Goal: Transaction & Acquisition: Purchase product/service

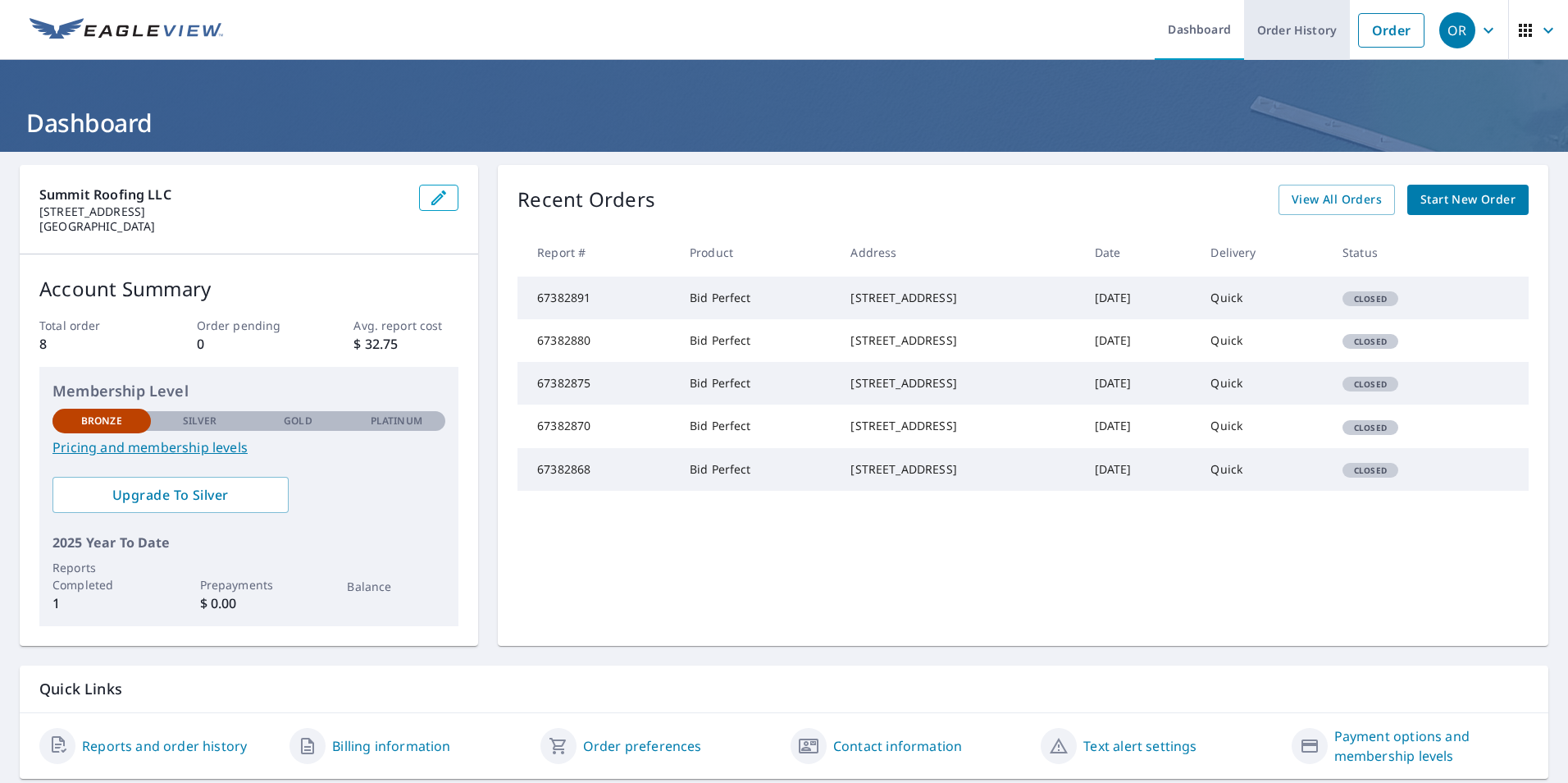
click at [1297, 31] on link "Order History" at bounding box center [1297, 30] width 106 height 60
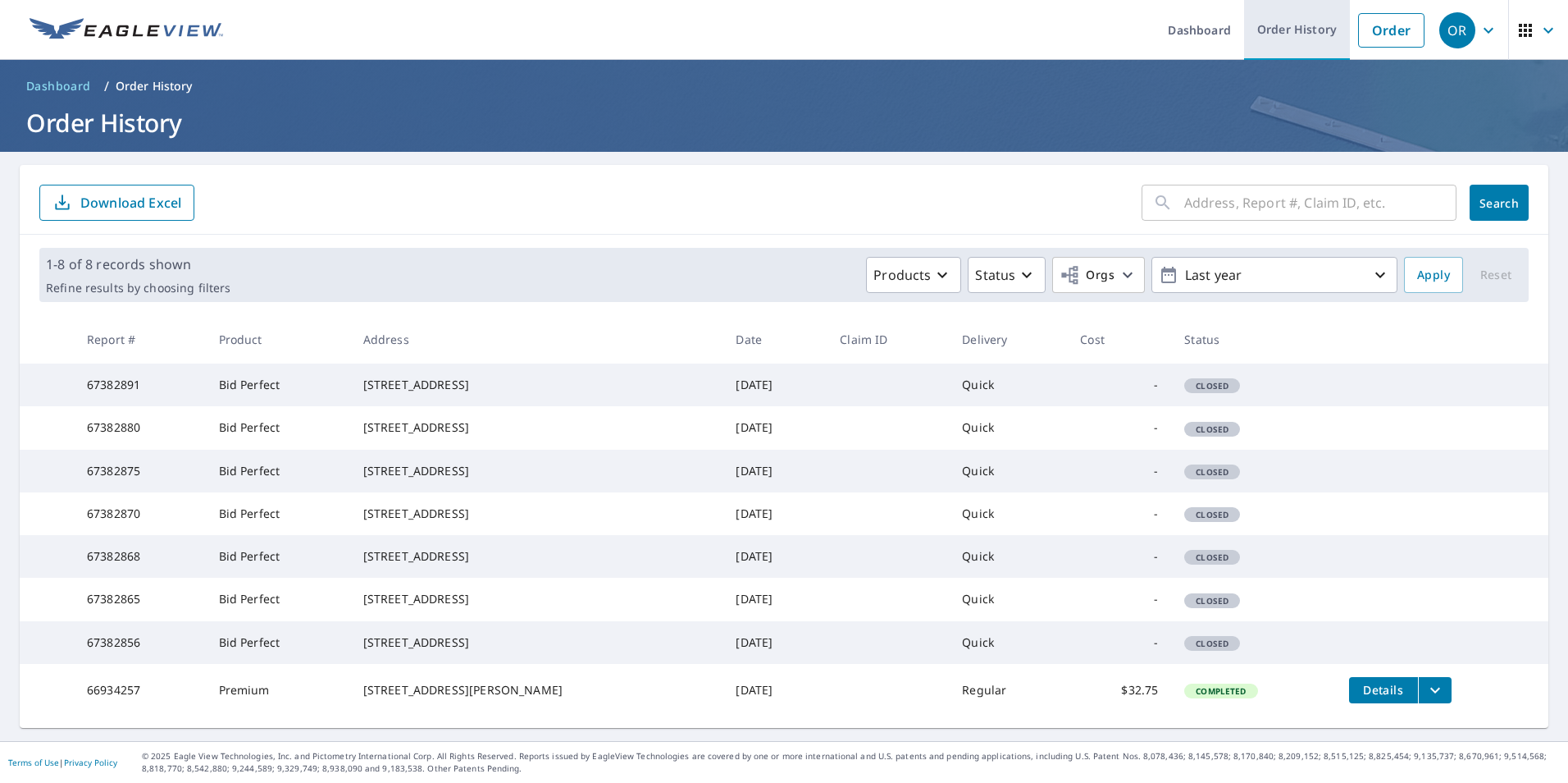
click at [1269, 31] on link "Order History" at bounding box center [1297, 30] width 106 height 60
click at [1185, 39] on link "Dashboard" at bounding box center [1198, 30] width 90 height 60
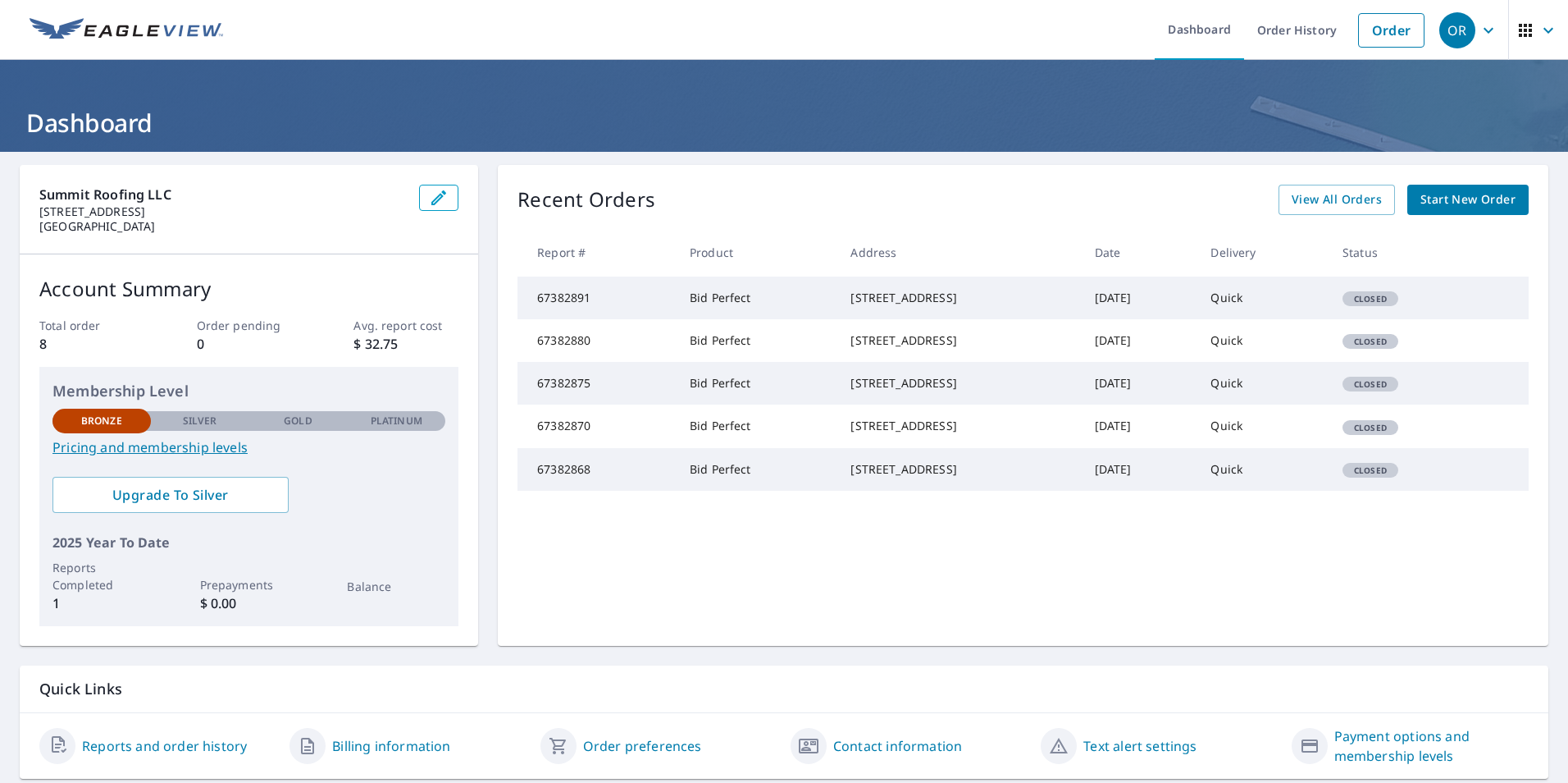
click at [1454, 201] on span "Start New Order" at bounding box center [1467, 199] width 95 height 20
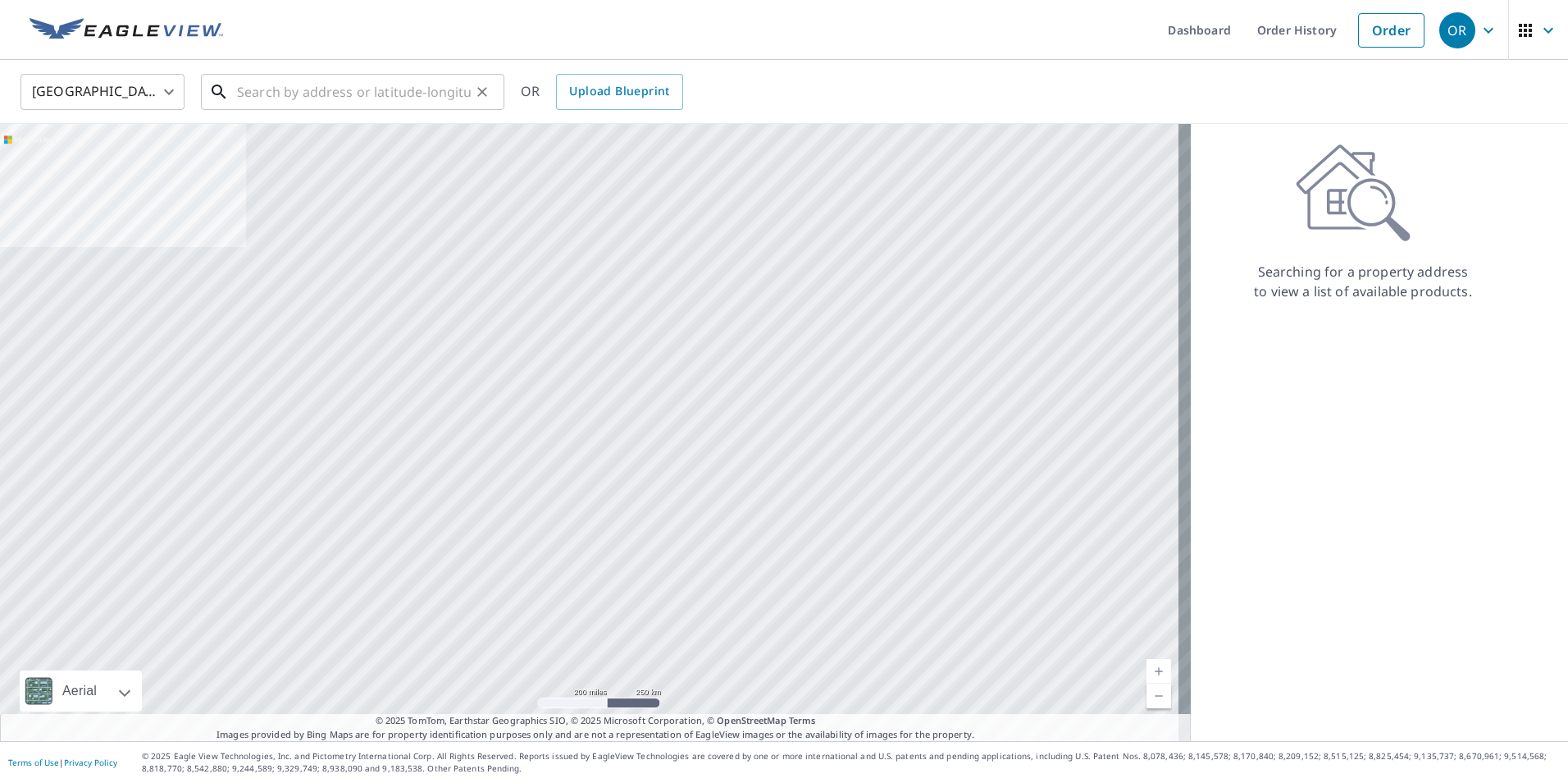
click at [358, 104] on input "text" at bounding box center [353, 92] width 234 height 46
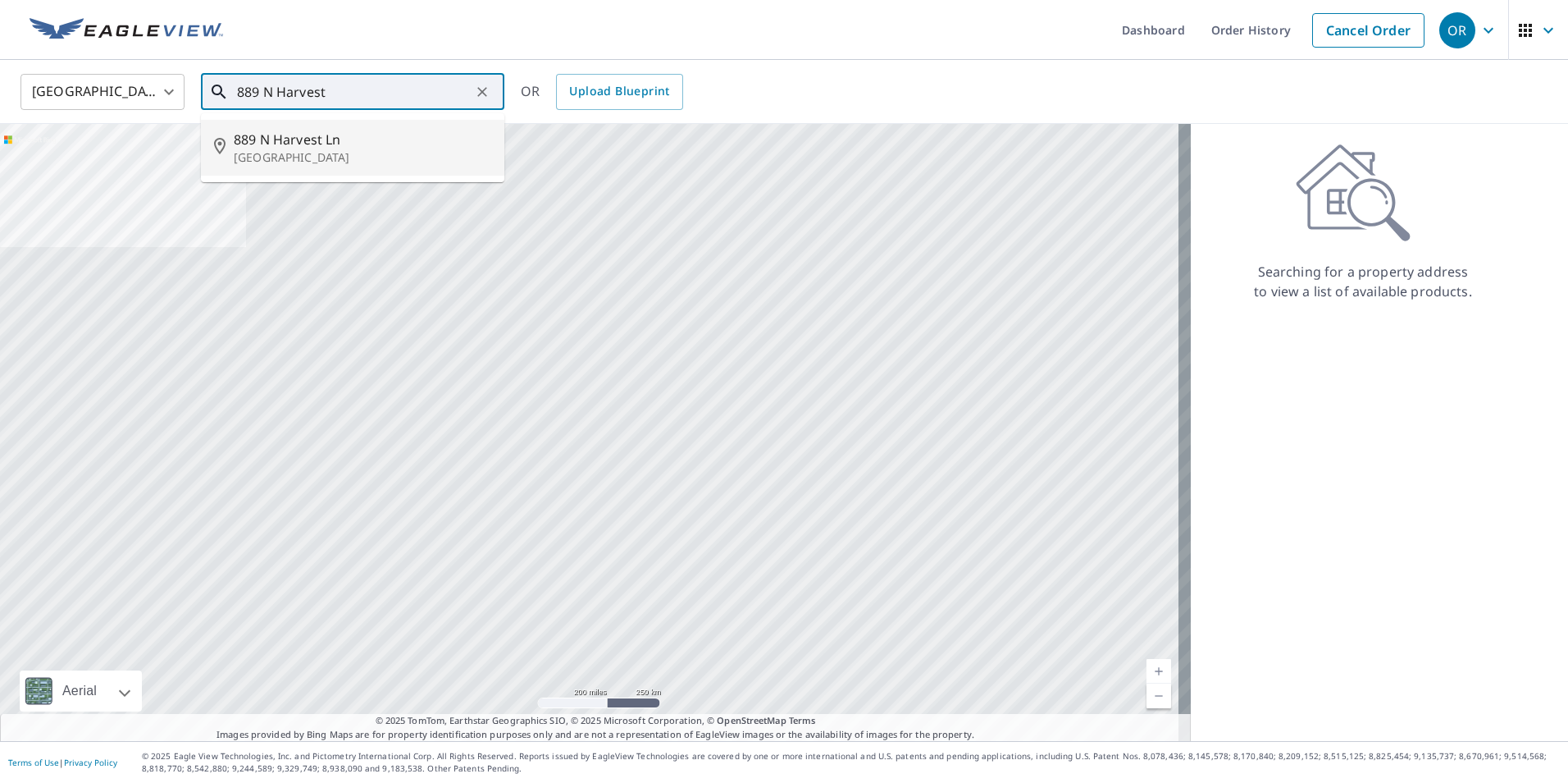
click at [289, 158] on p "[GEOGRAPHIC_DATA]" at bounding box center [362, 157] width 257 height 16
type input "[STREET_ADDRESS]"
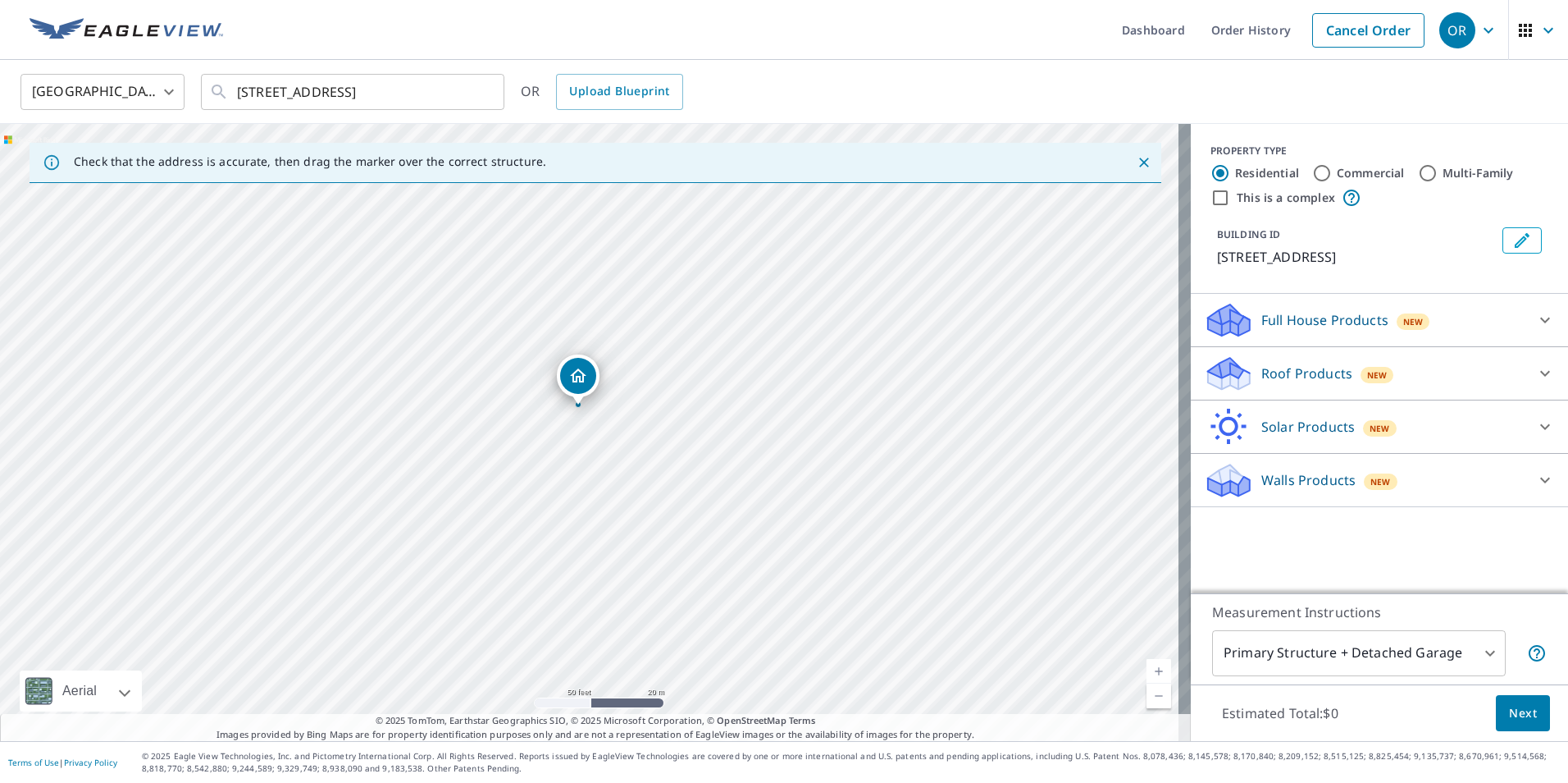
drag, startPoint x: 631, startPoint y: 359, endPoint x: 591, endPoint y: 477, distance: 124.6
click at [591, 477] on div "[STREET_ADDRESS]" at bounding box center [595, 432] width 1191 height 617
click at [1298, 374] on p "Roof Products" at bounding box center [1306, 373] width 91 height 19
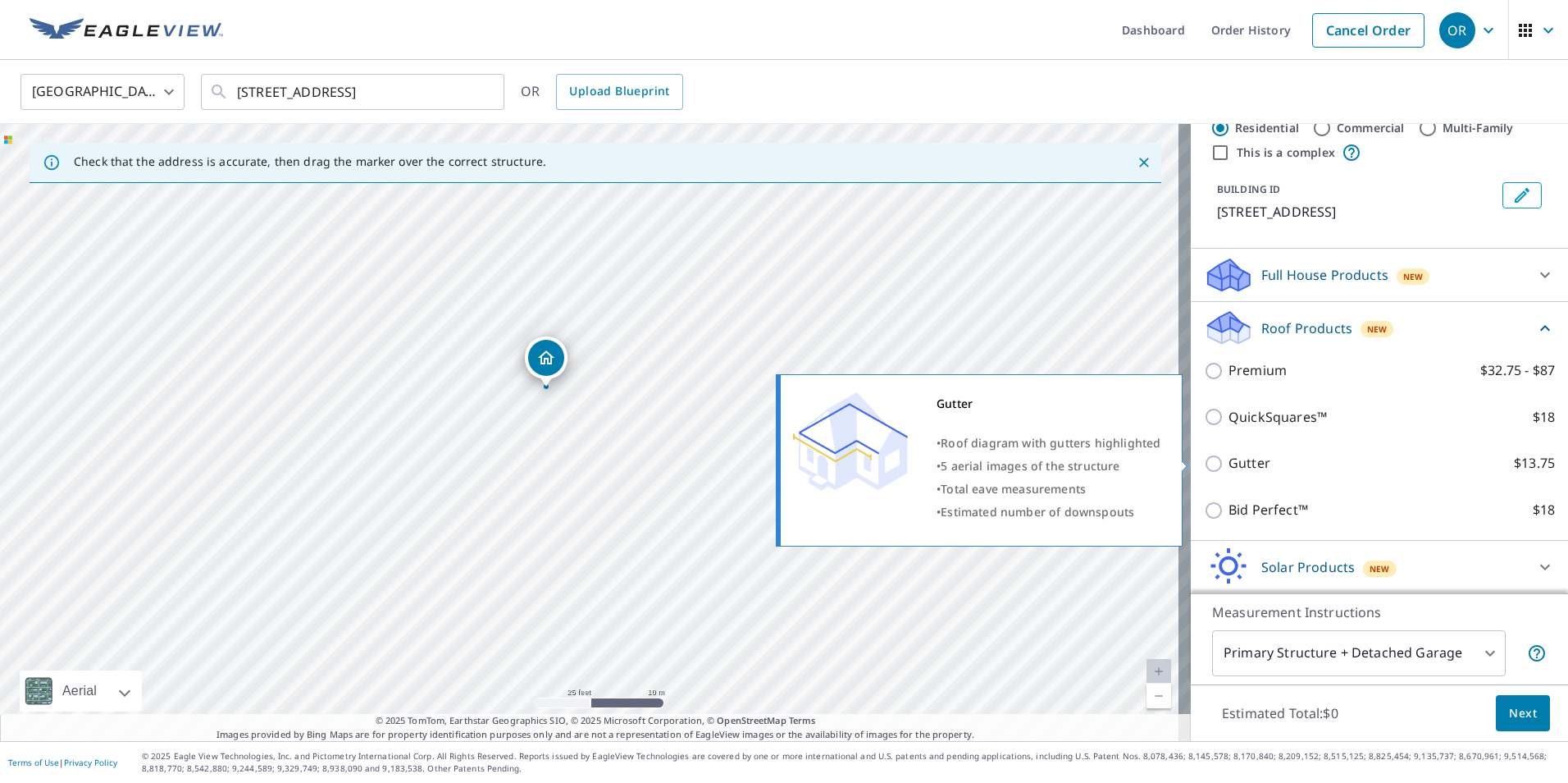
scroll to position [49, 0]
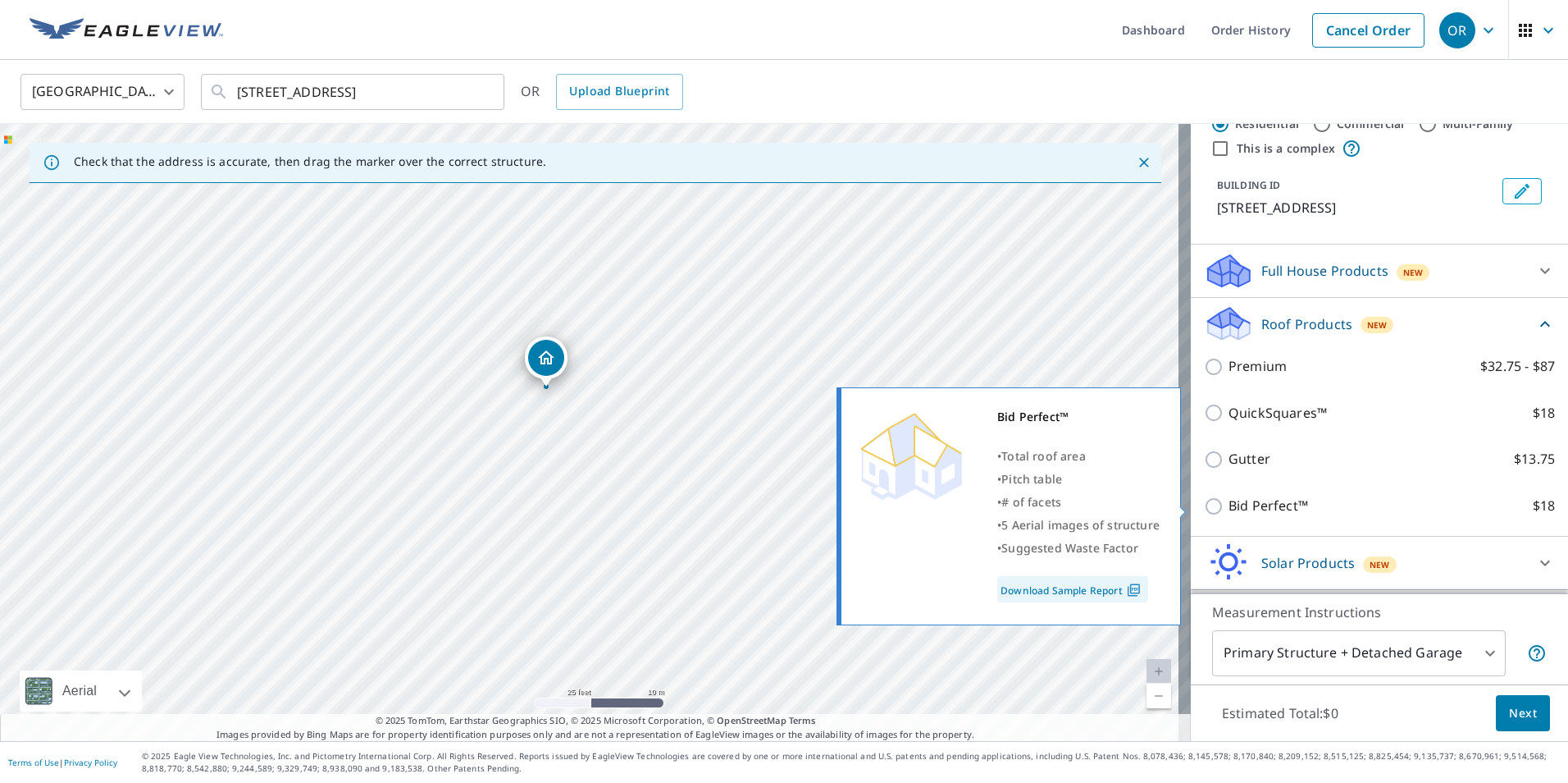
click at [1230, 506] on p "Bid Perfect™" at bounding box center [1268, 506] width 80 height 20
click at [1228, 506] on input "Bid Perfect™ $18" at bounding box center [1217, 506] width 25 height 19
checkbox input "true"
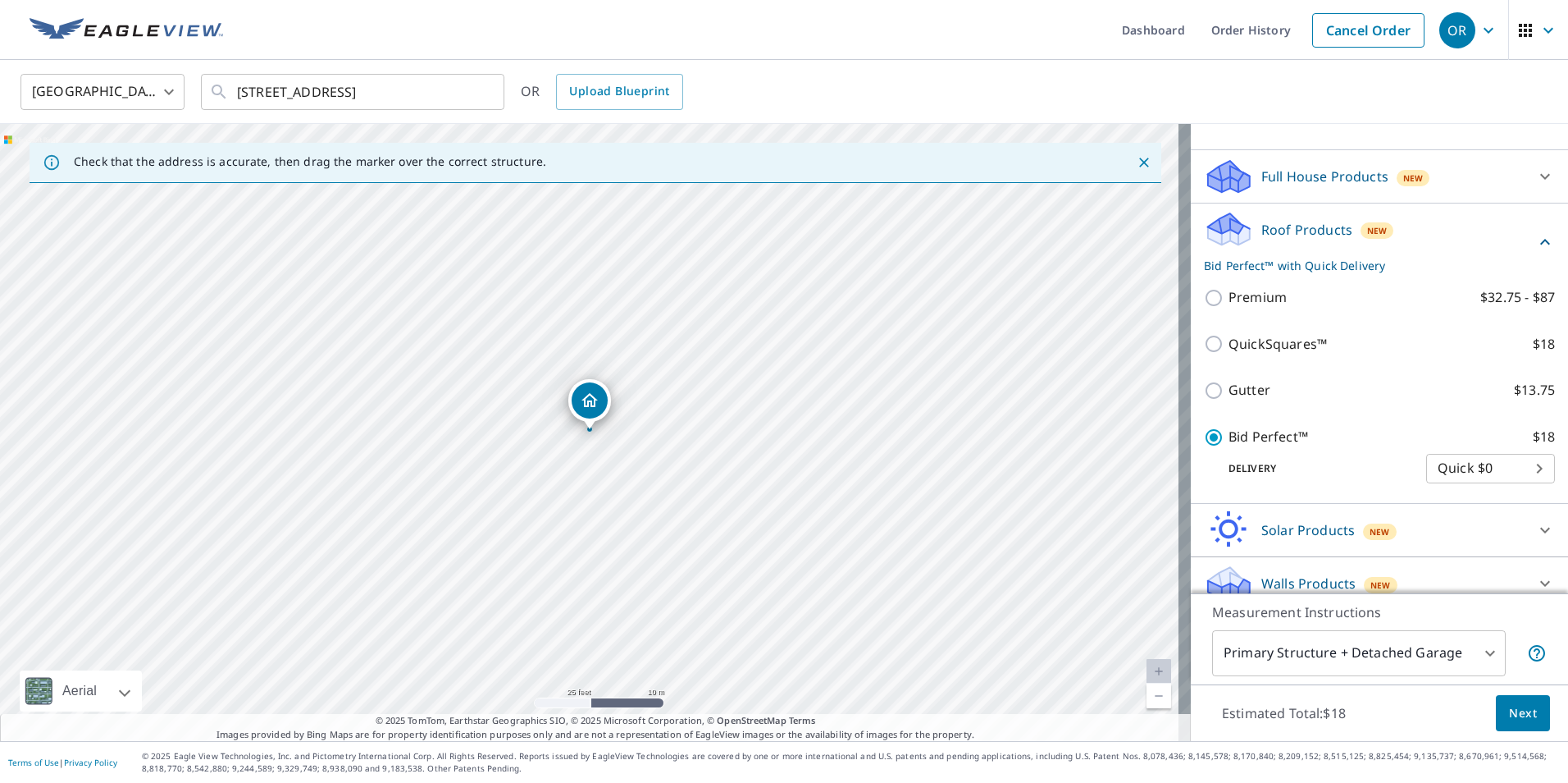
scroll to position [161, 0]
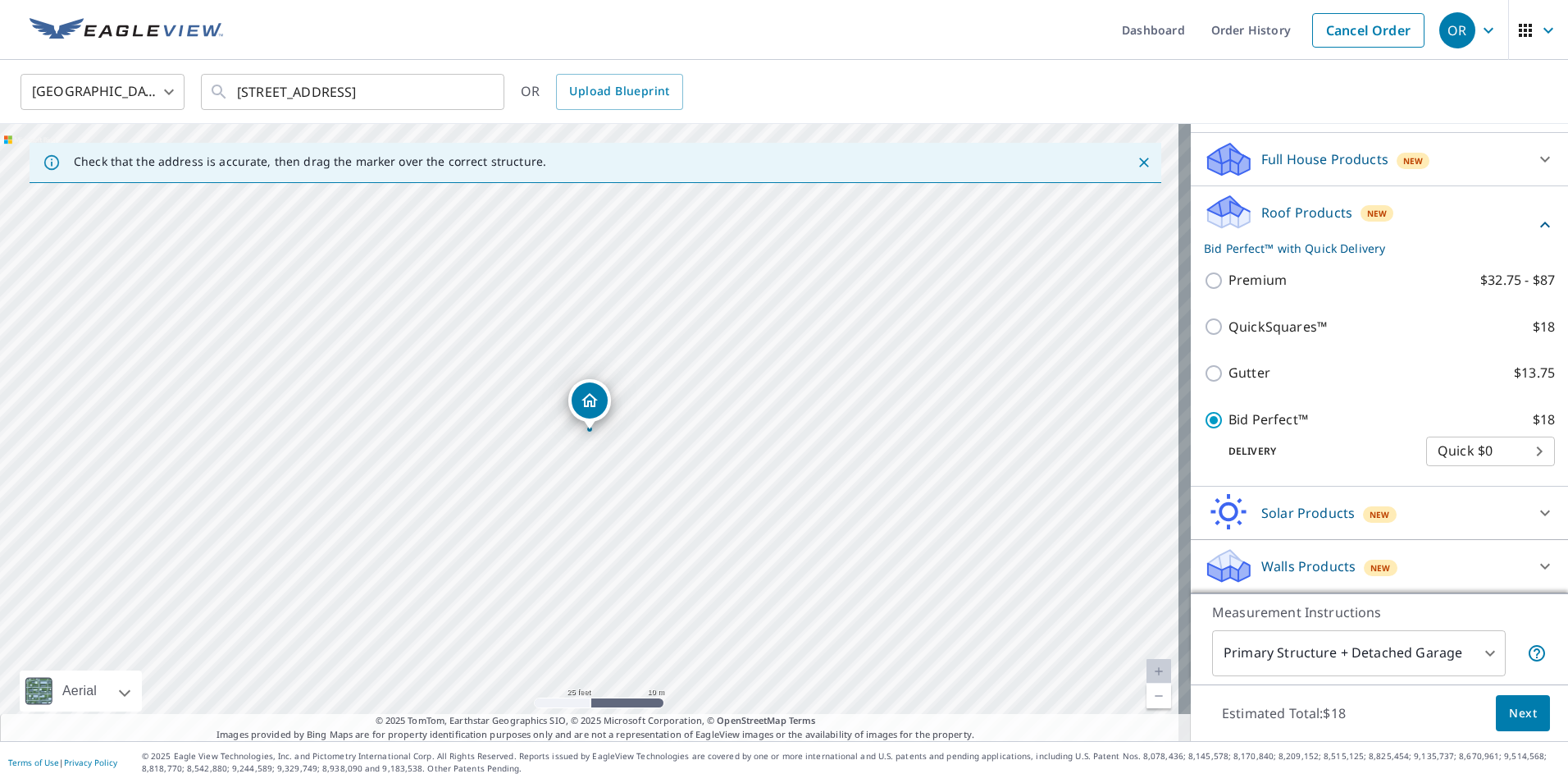
click at [1486, 658] on body "OR OR Dashboard Order History Cancel Order OR [GEOGRAPHIC_DATA] [GEOGRAPHIC_DAT…" at bounding box center [784, 391] width 1568 height 783
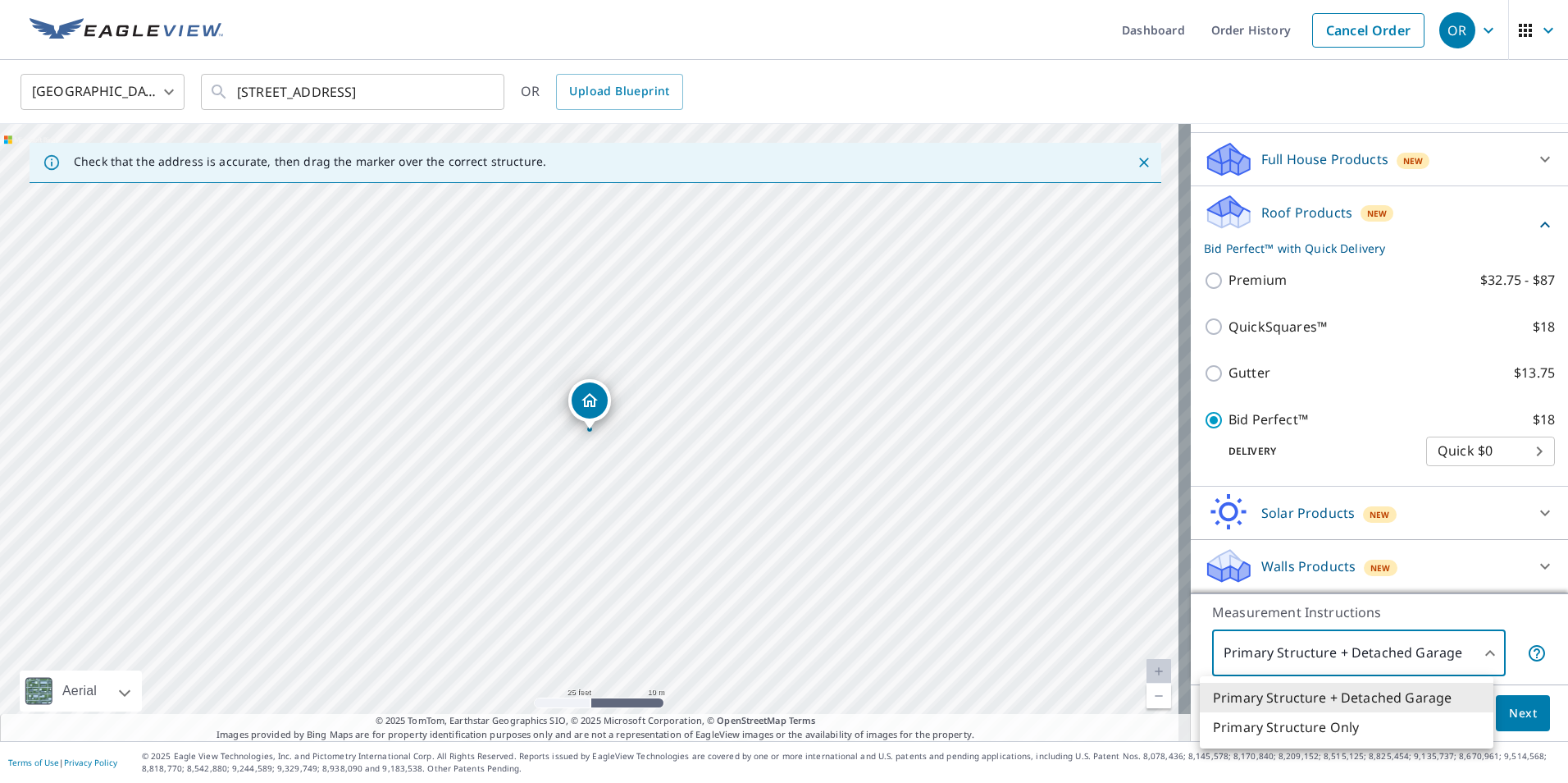
click at [1517, 617] on div at bounding box center [784, 391] width 1568 height 783
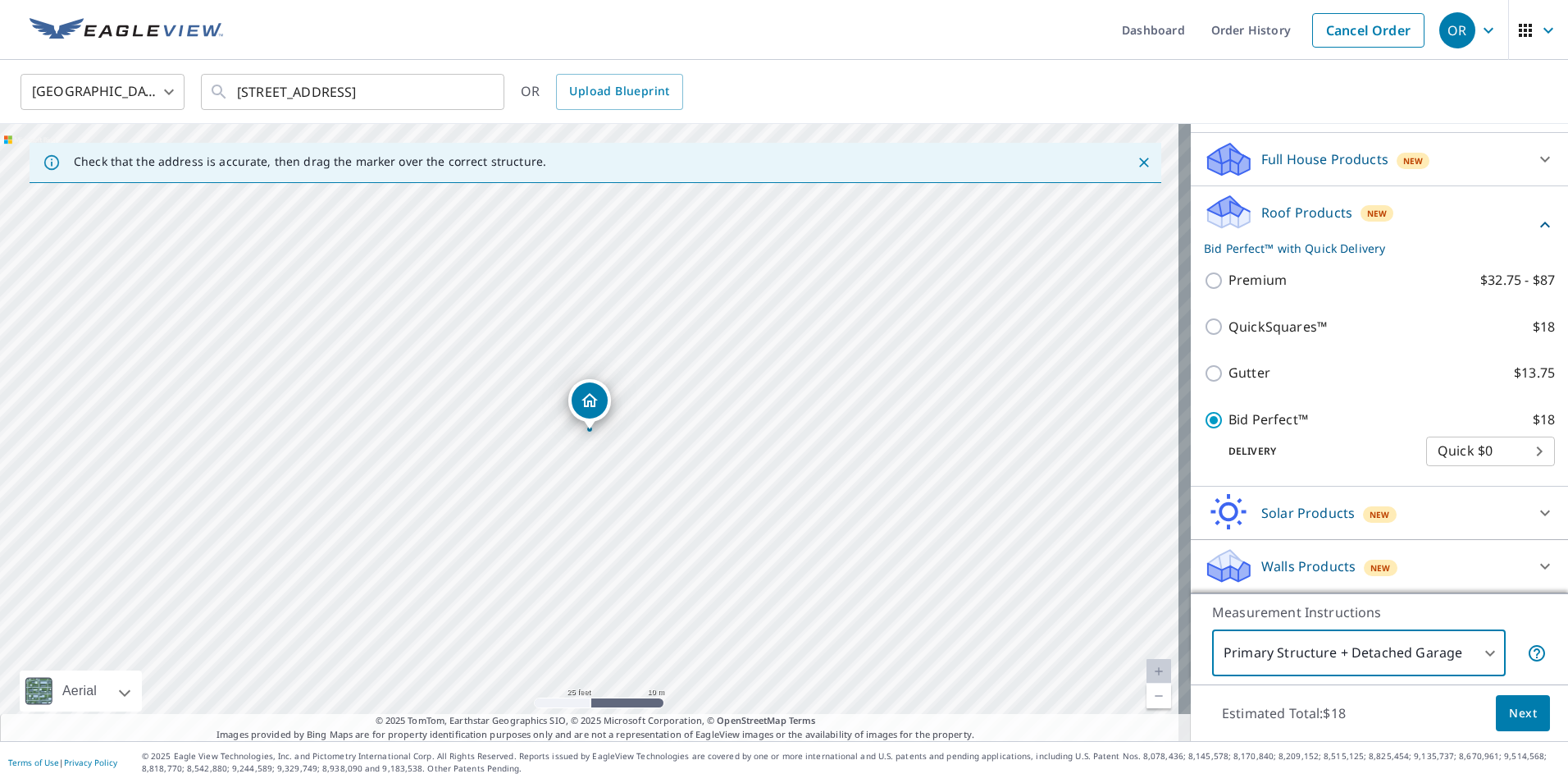
click at [1519, 723] on button "Next" at bounding box center [1523, 714] width 54 height 37
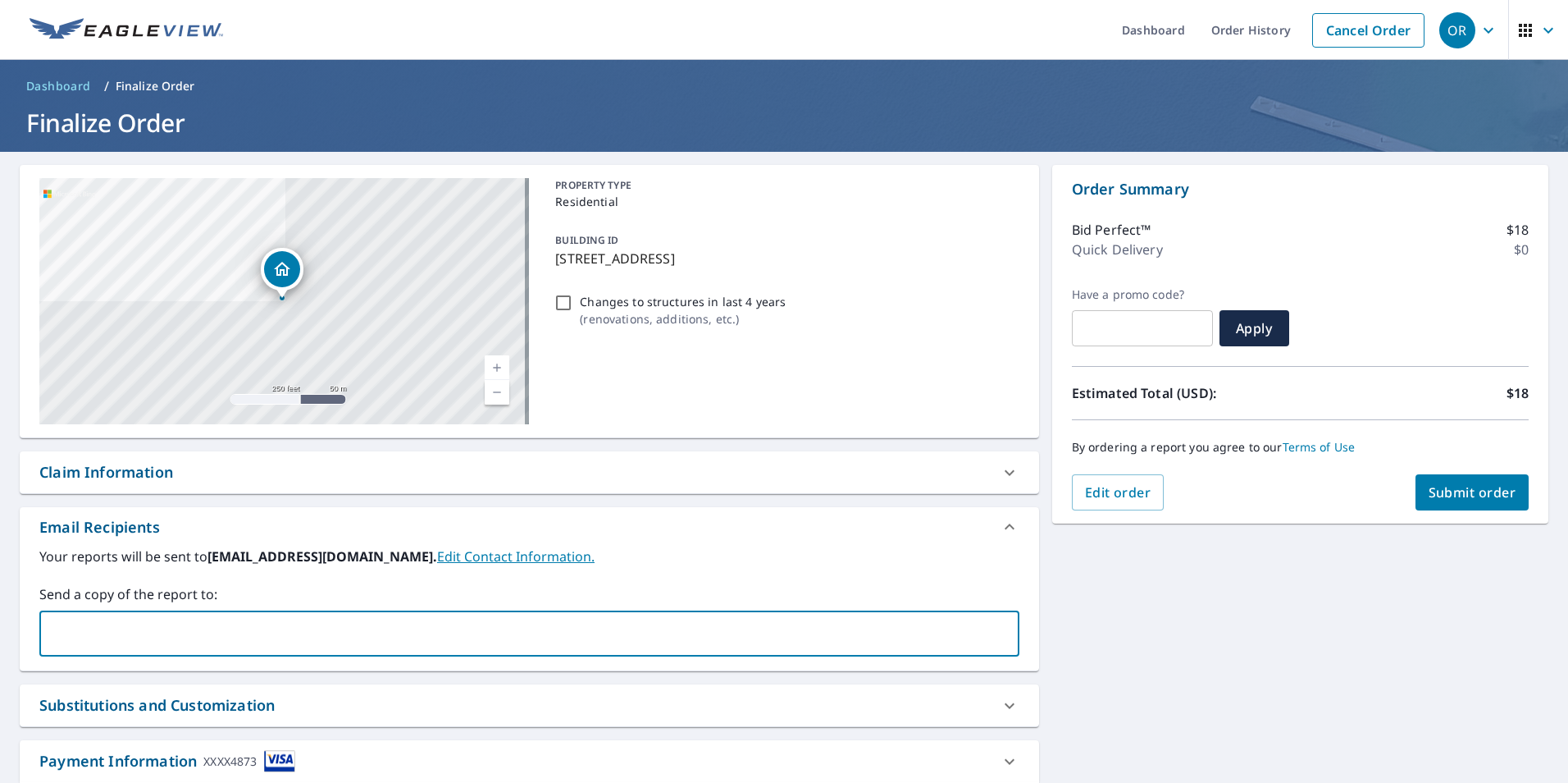
click at [230, 635] on input "text" at bounding box center [517, 633] width 940 height 31
type input "[PERSON_NAME][EMAIL_ADDRESS][DOMAIN_NAME]"
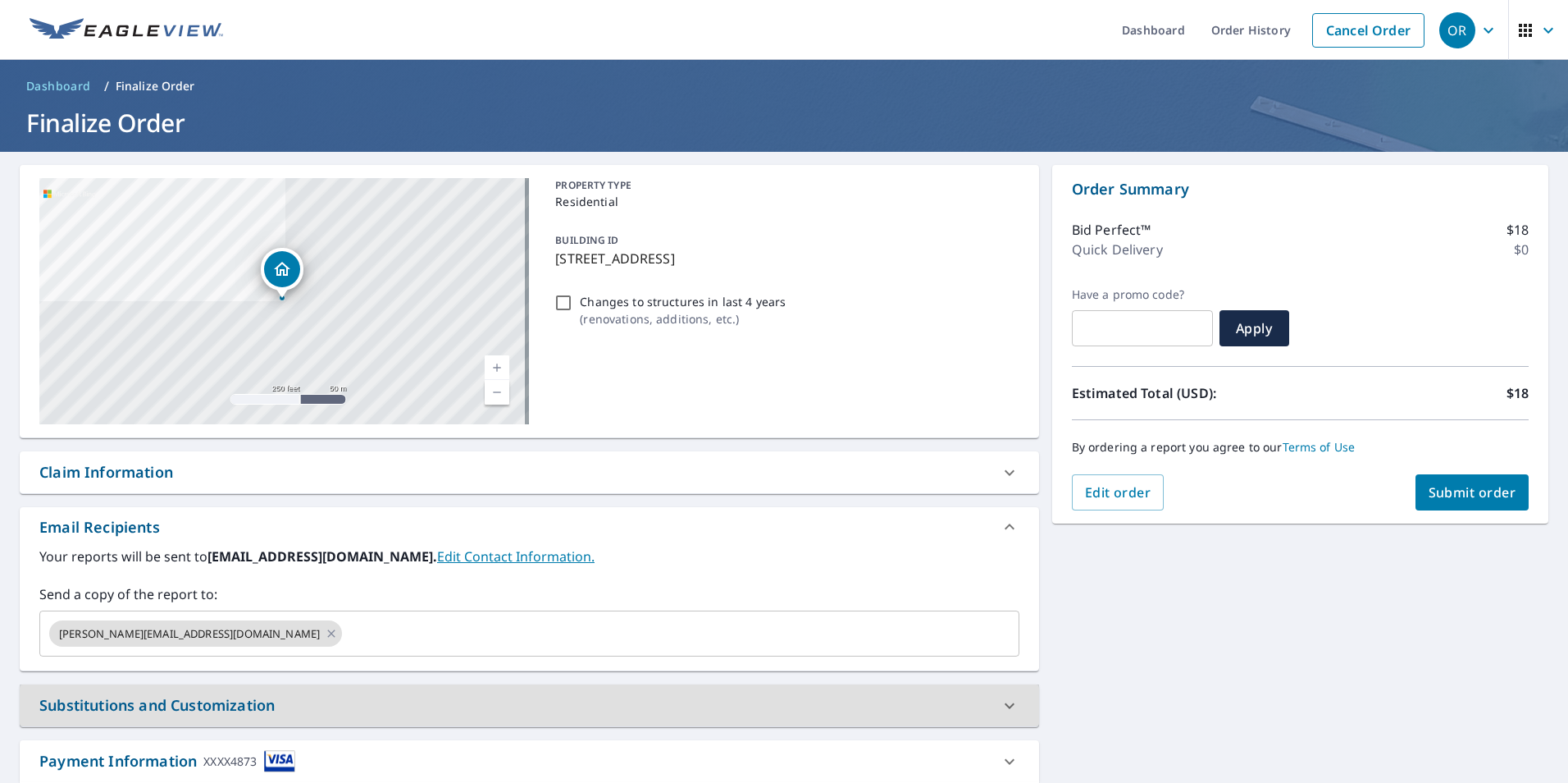
scroll to position [106, 0]
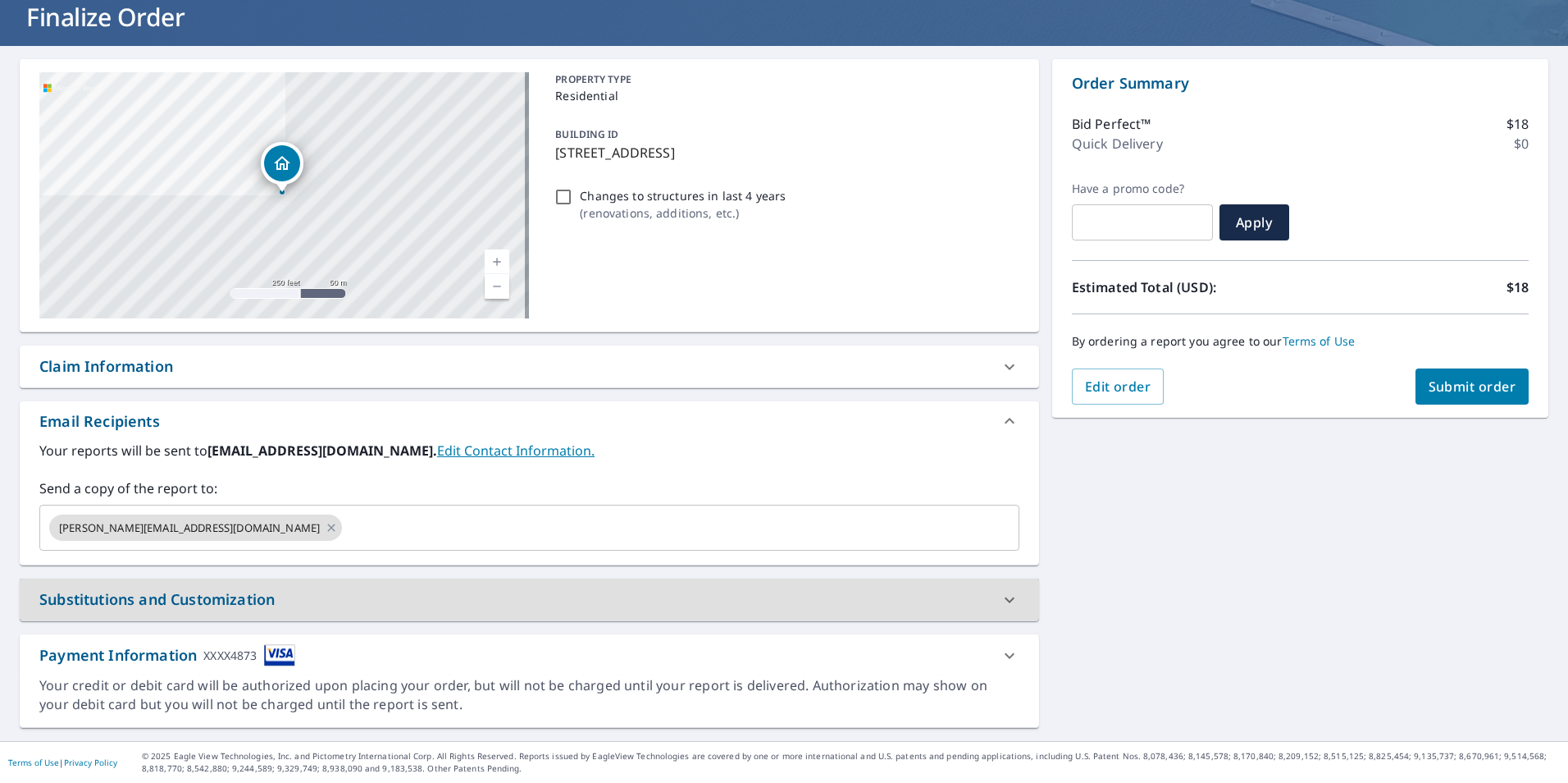
click at [1436, 394] on span "Submit order" at bounding box center [1472, 386] width 88 height 18
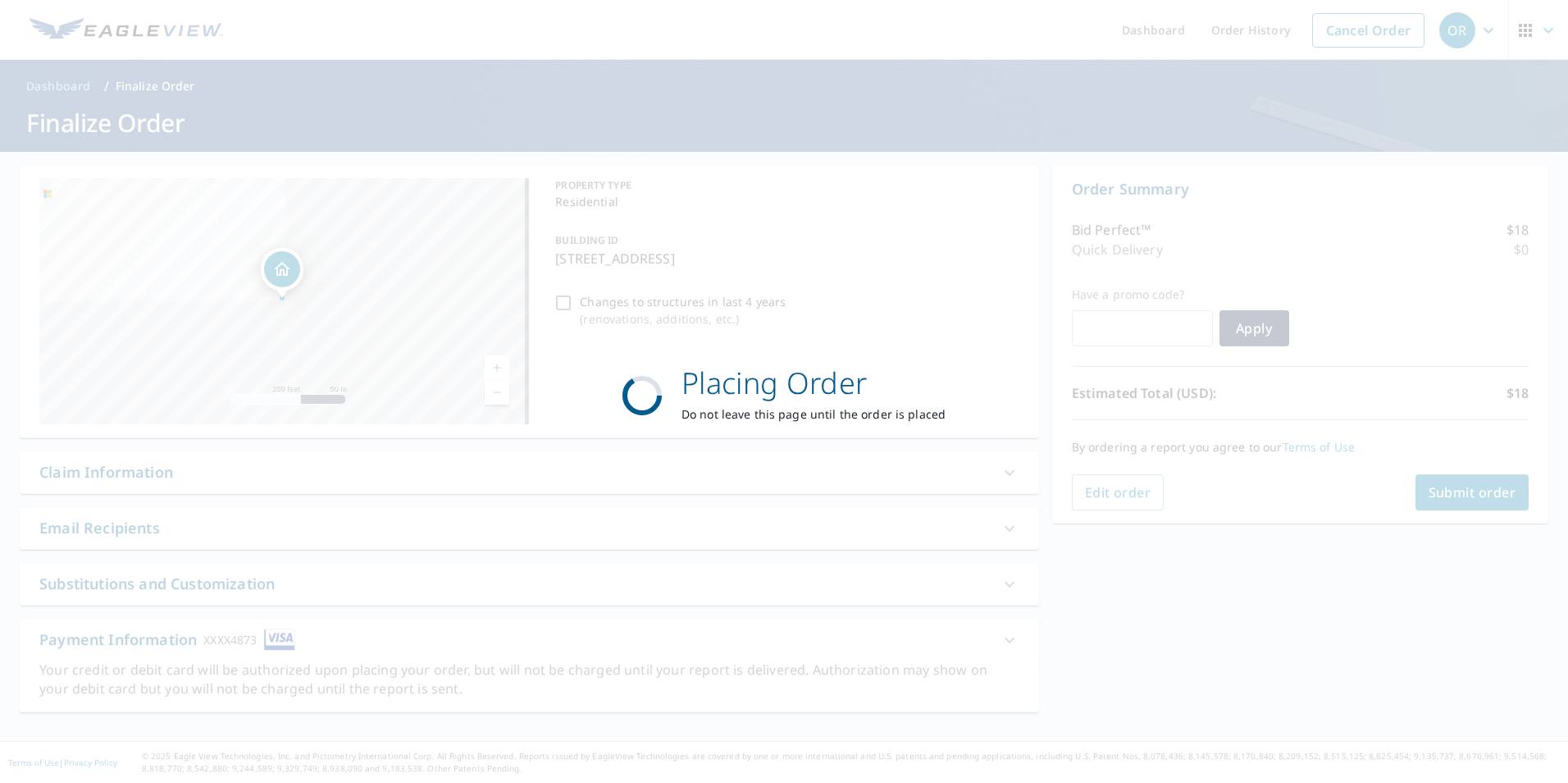
scroll to position [0, 0]
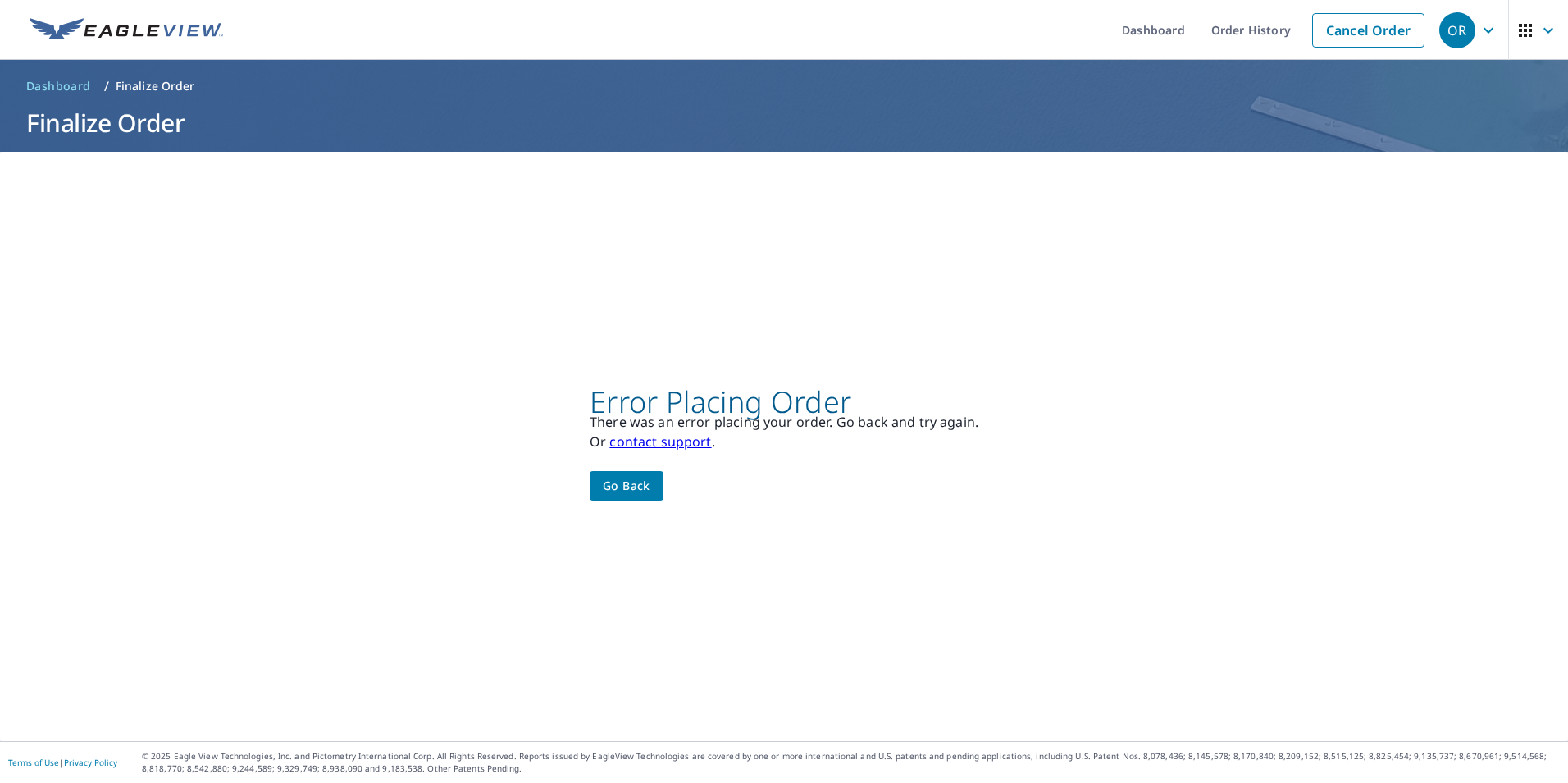
click at [666, 441] on link "contact support" at bounding box center [660, 441] width 102 height 18
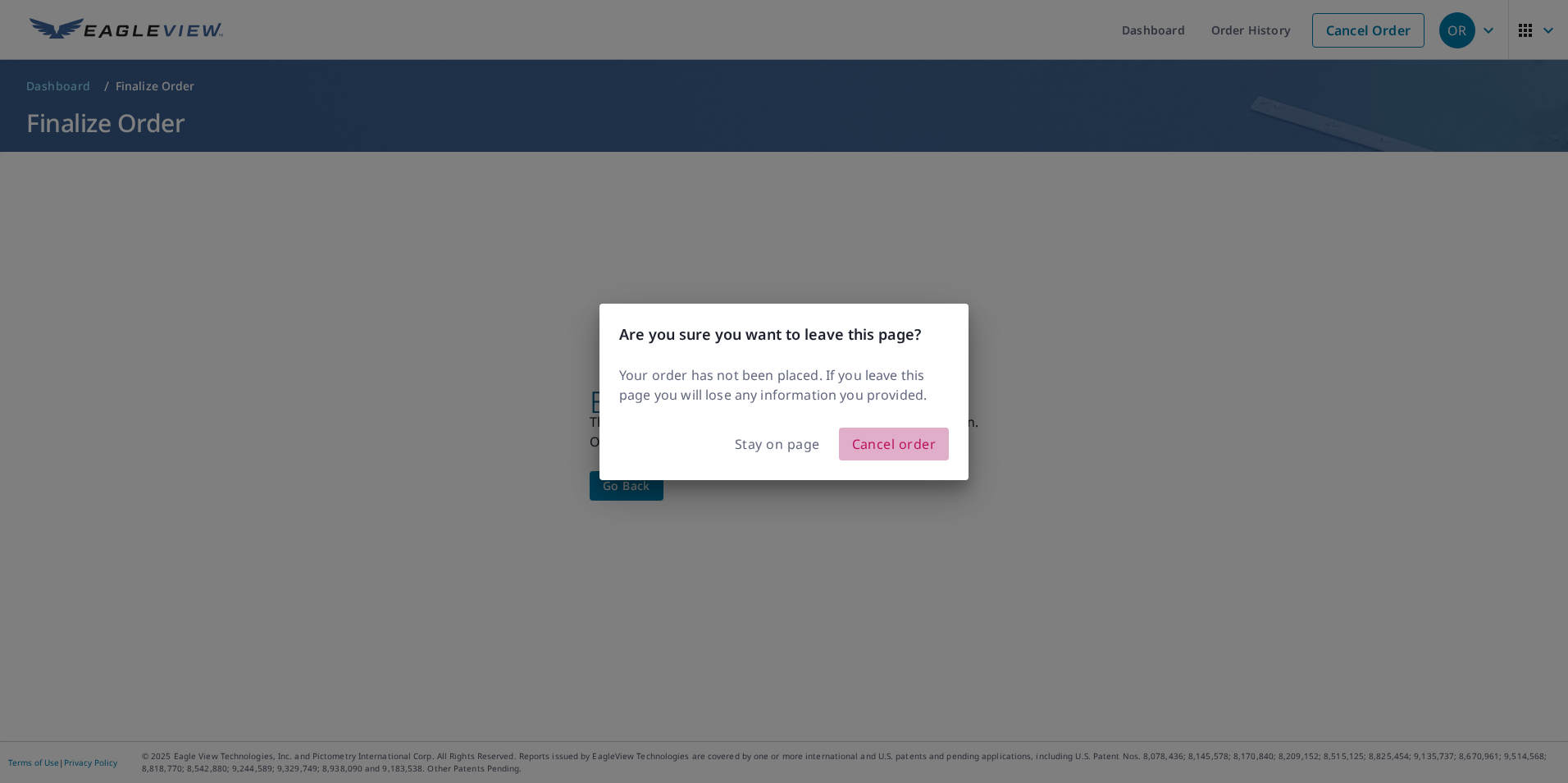
click at [888, 440] on span "Cancel order" at bounding box center [894, 444] width 85 height 23
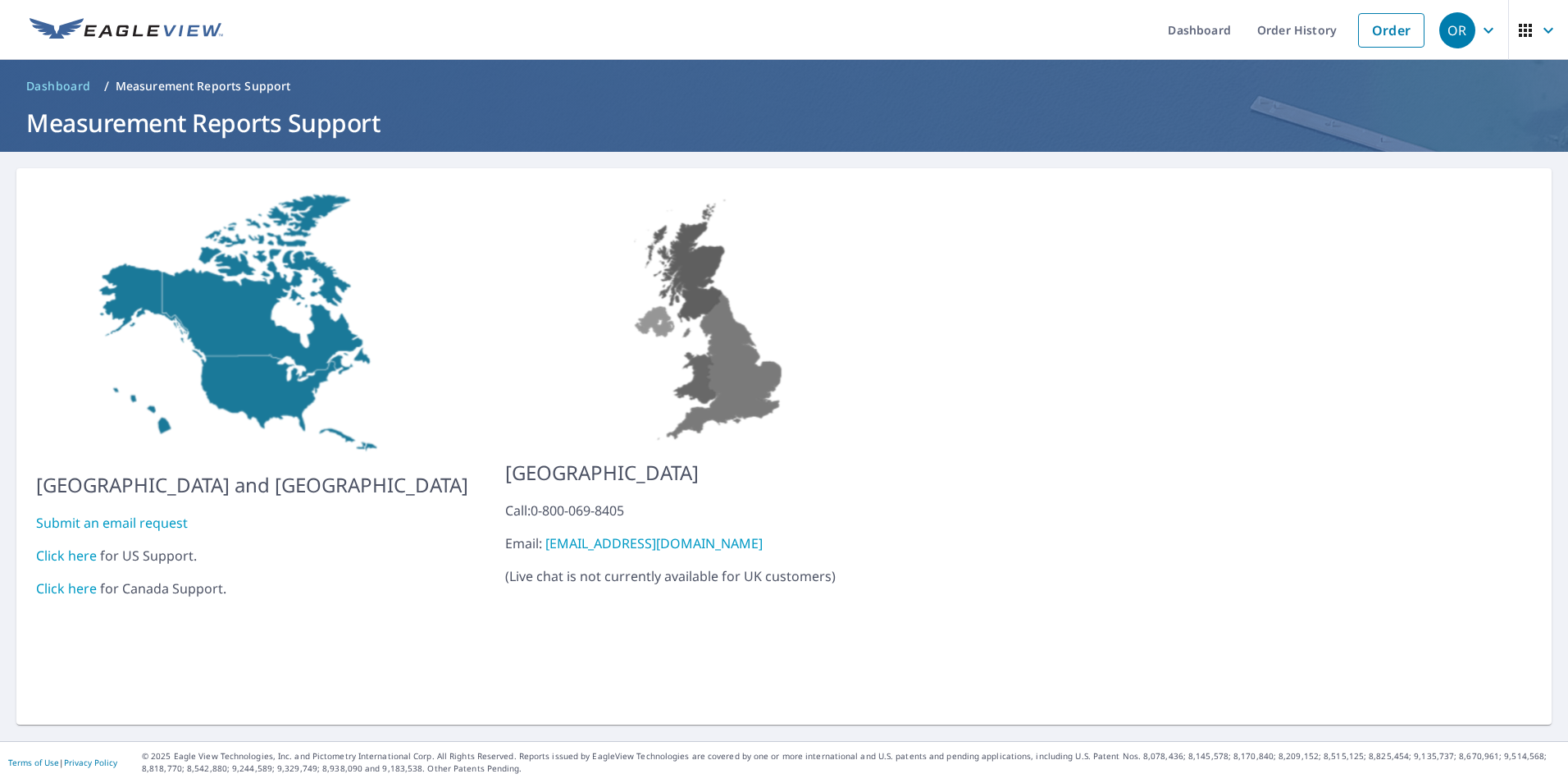
click at [157, 513] on link "Submit an email request" at bounding box center [112, 522] width 152 height 18
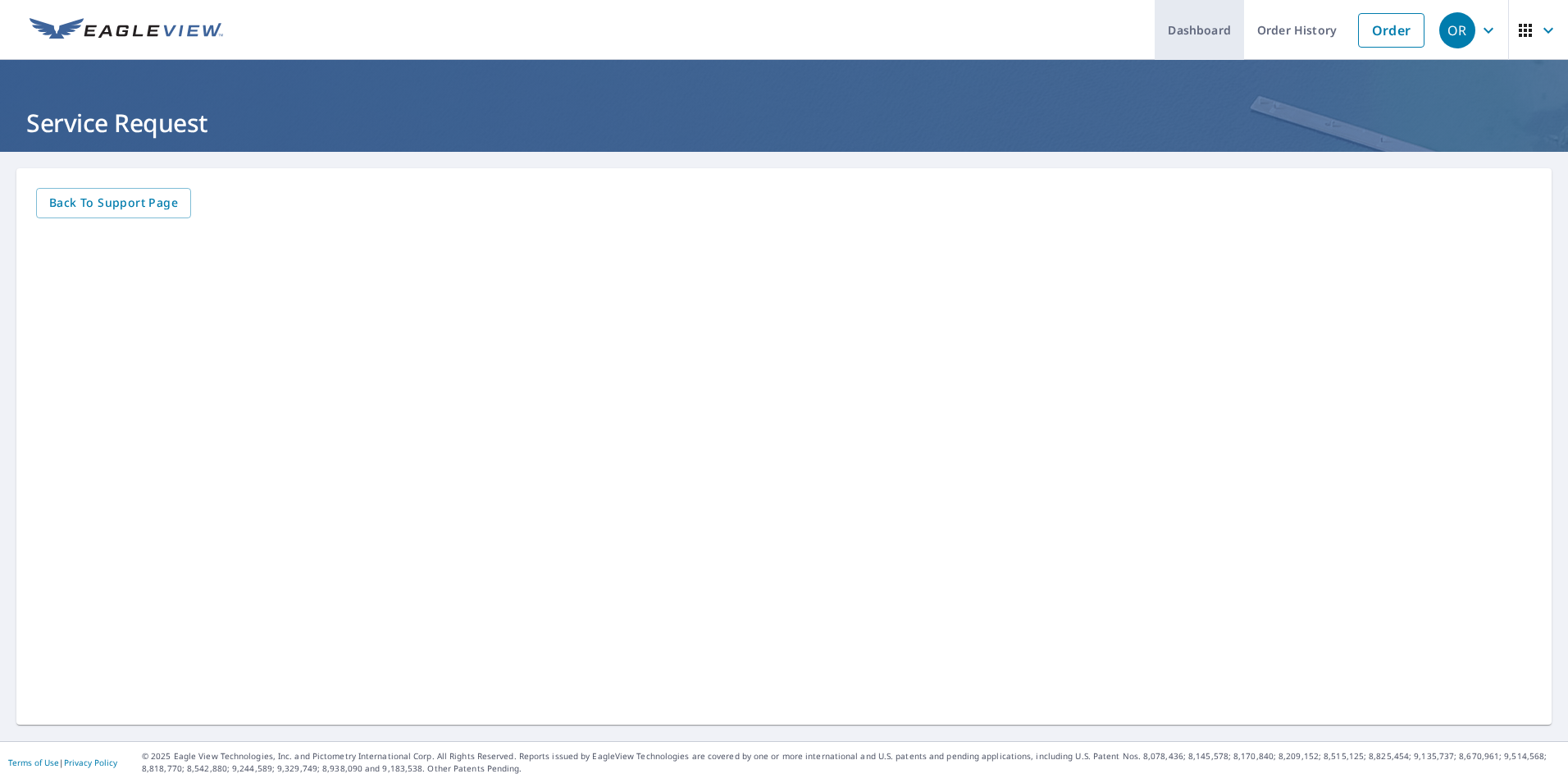
click at [1212, 29] on link "Dashboard" at bounding box center [1198, 30] width 90 height 60
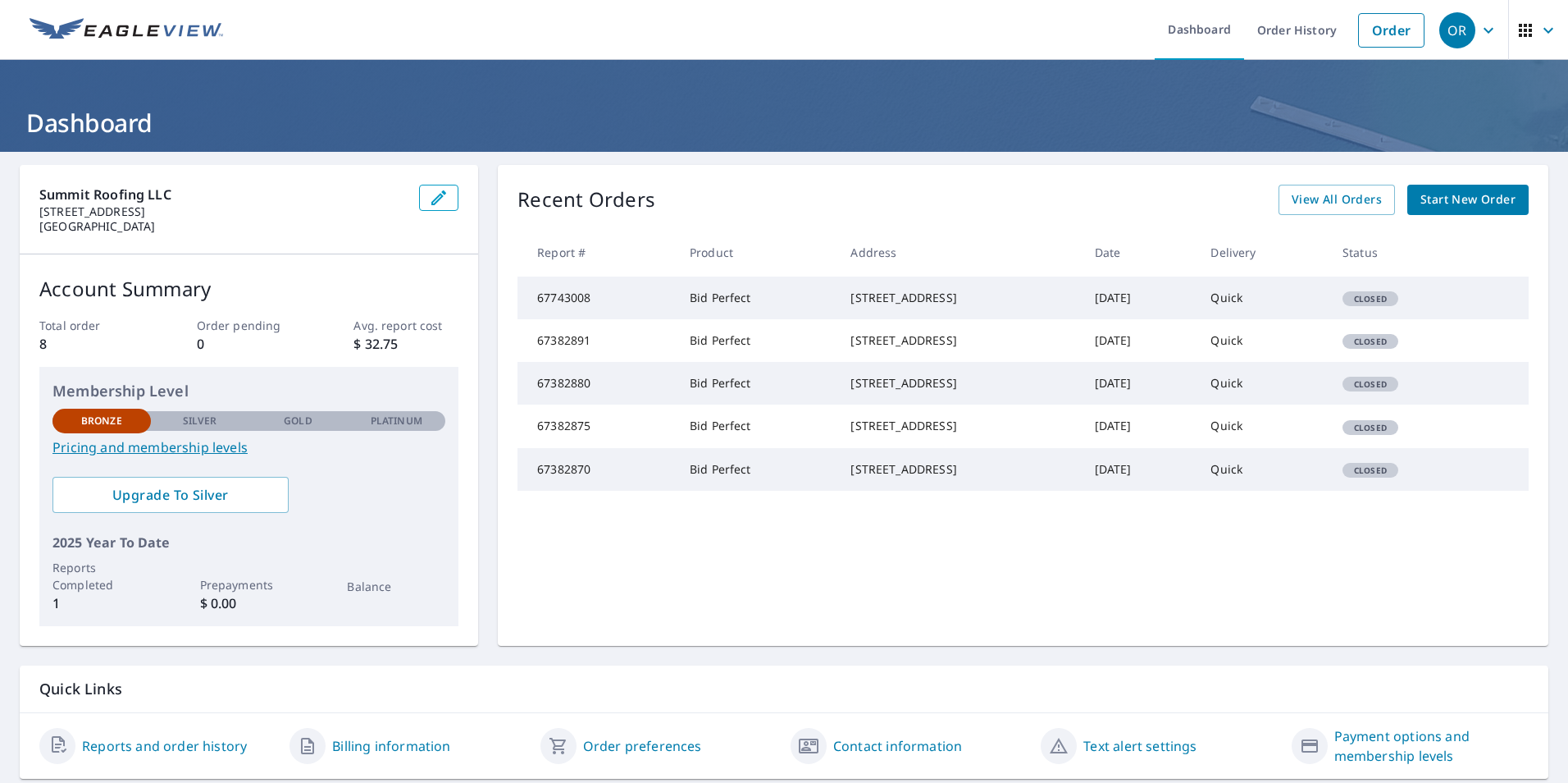
click at [562, 307] on td "67743008" at bounding box center [597, 298] width 159 height 42
click at [196, 449] on link "Pricing and membership levels" at bounding box center [249, 447] width 393 height 19
click at [1466, 195] on span "Start New Order" at bounding box center [1467, 199] width 95 height 20
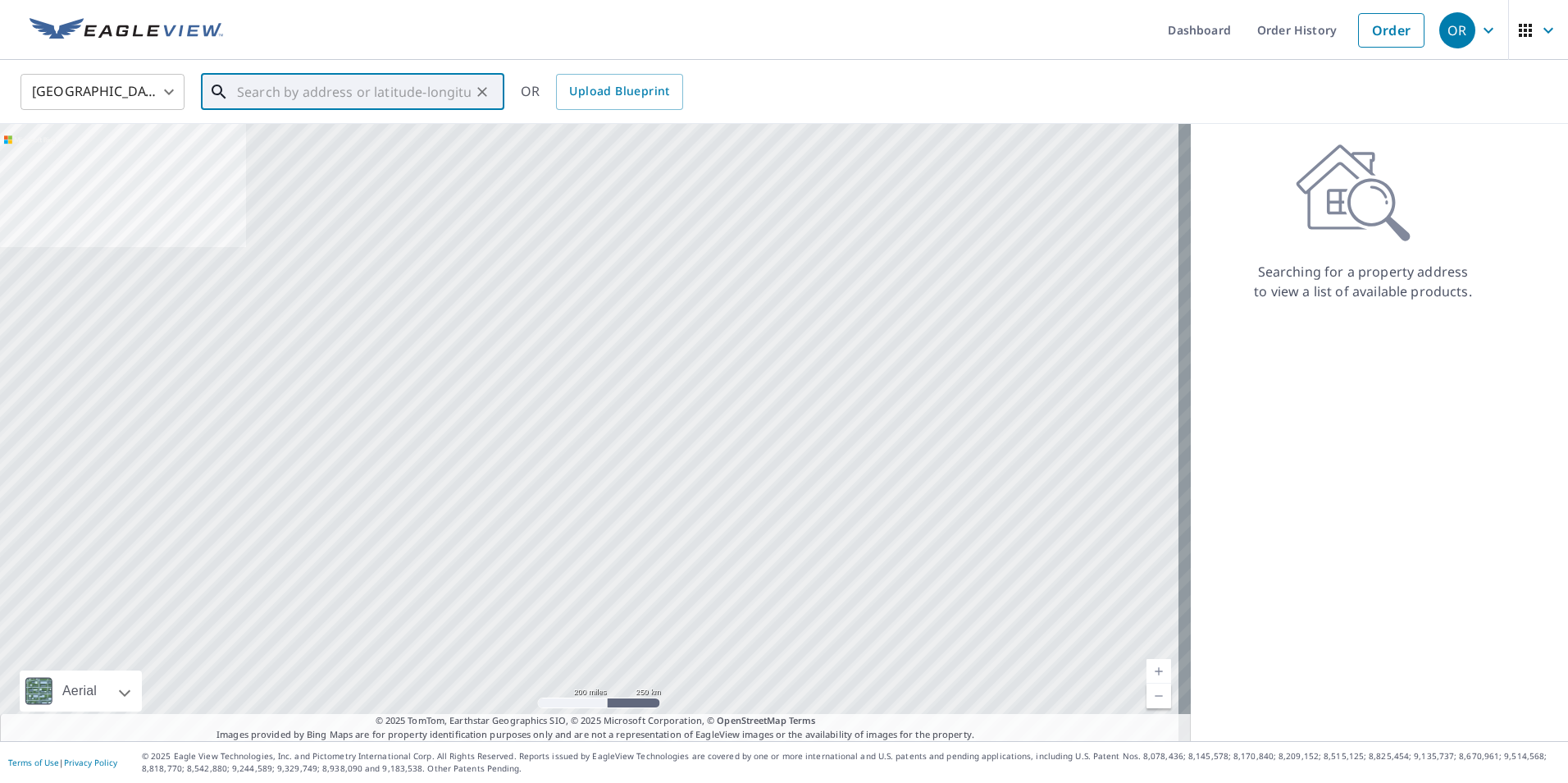
click at [440, 89] on input "text" at bounding box center [353, 92] width 234 height 46
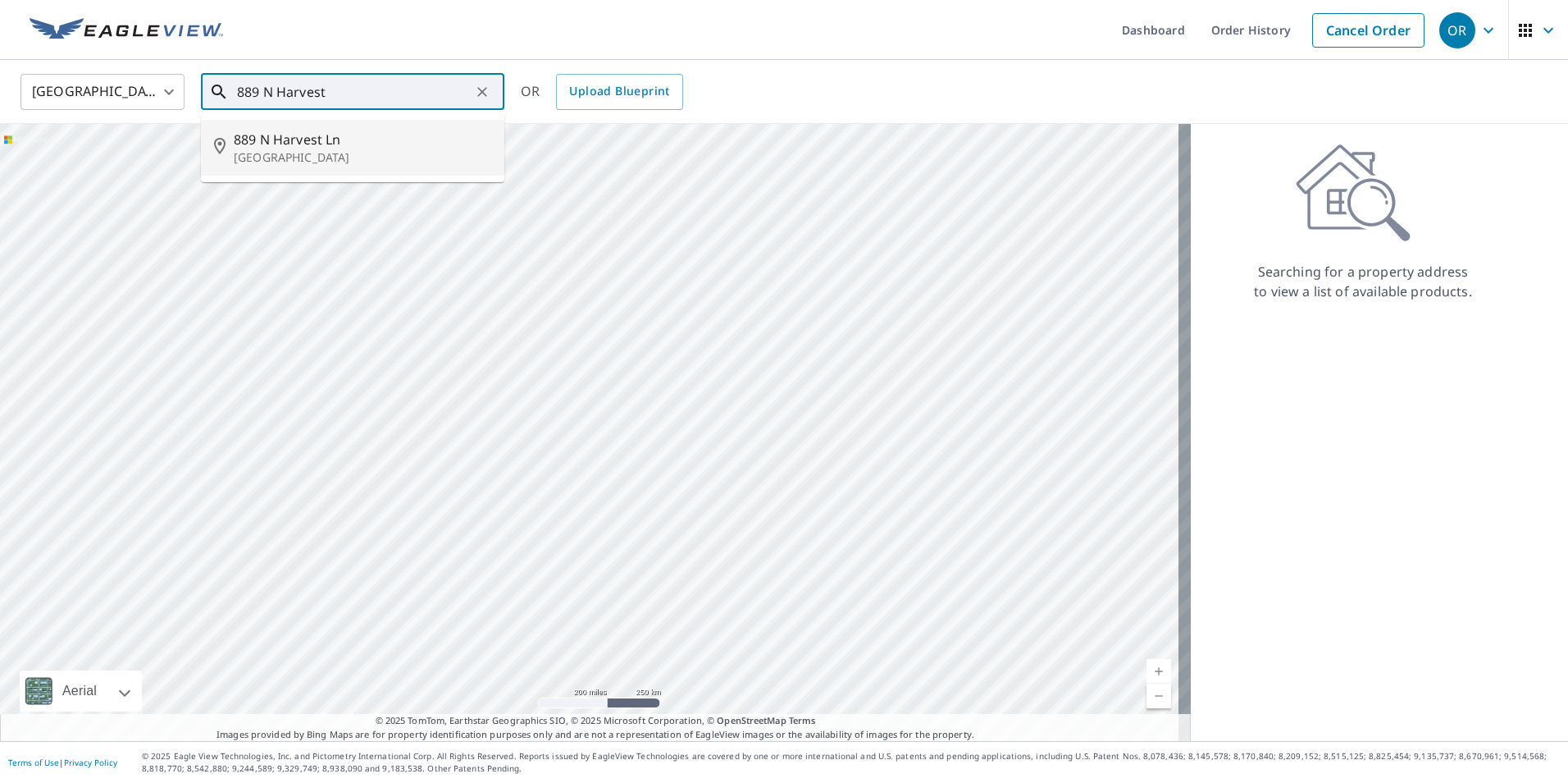
click at [312, 149] on p "[GEOGRAPHIC_DATA]" at bounding box center [362, 157] width 257 height 16
type input "[STREET_ADDRESS]"
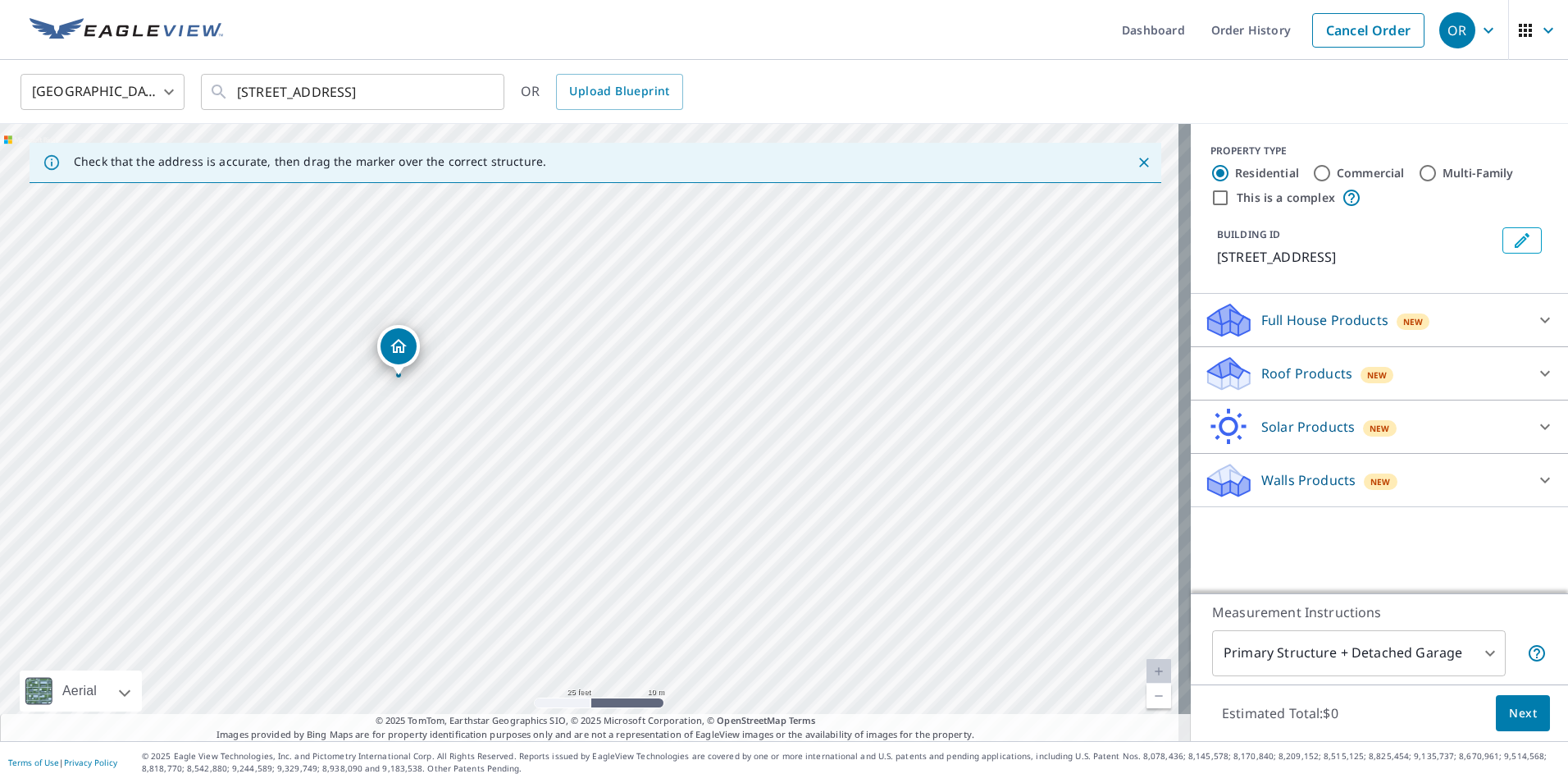
click at [1287, 371] on p "Roof Products" at bounding box center [1306, 373] width 91 height 19
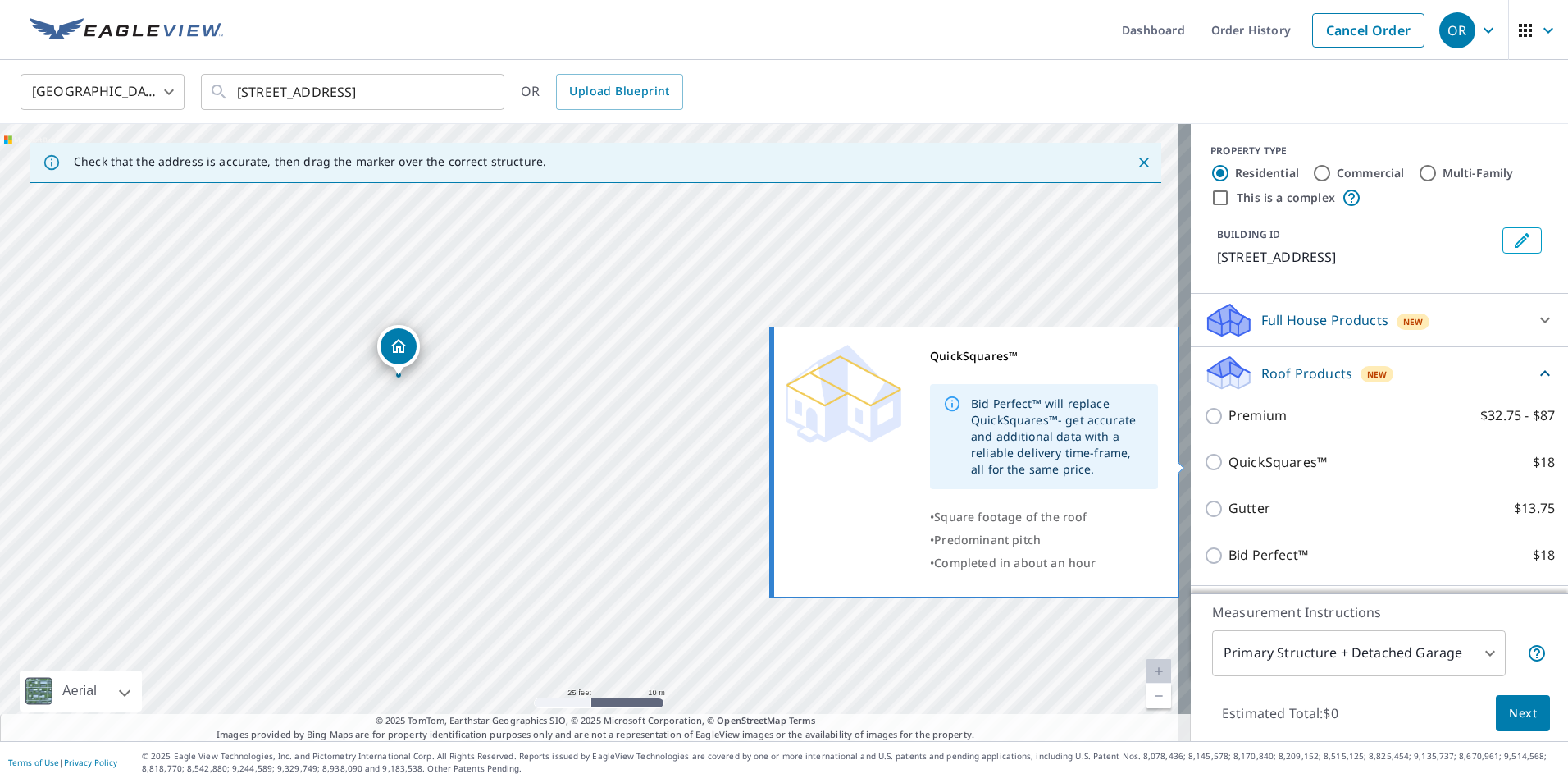
scroll to position [99, 0]
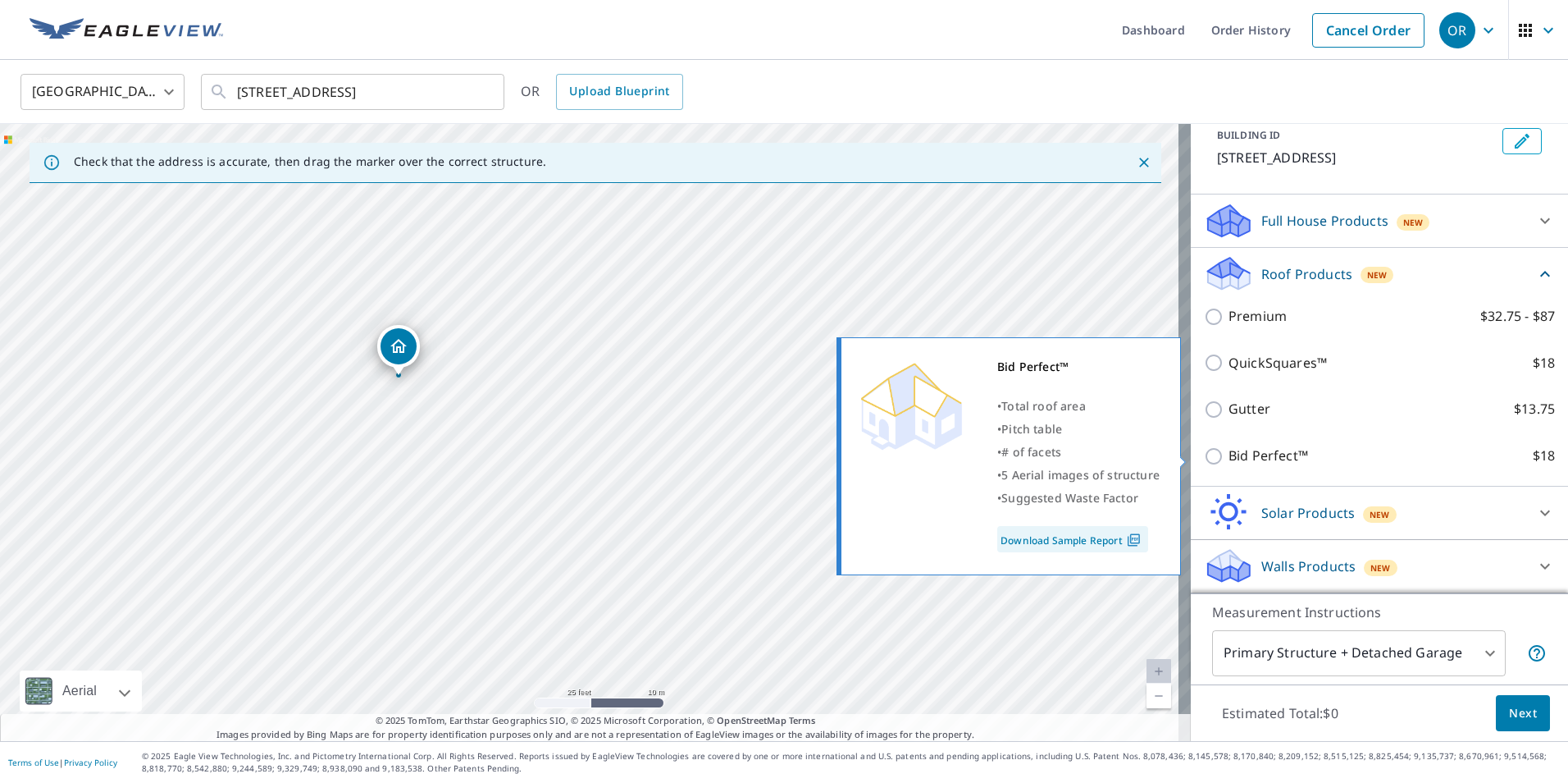
click at [1204, 454] on input "Bid Perfect™ $18" at bounding box center [1217, 456] width 25 height 19
checkbox input "true"
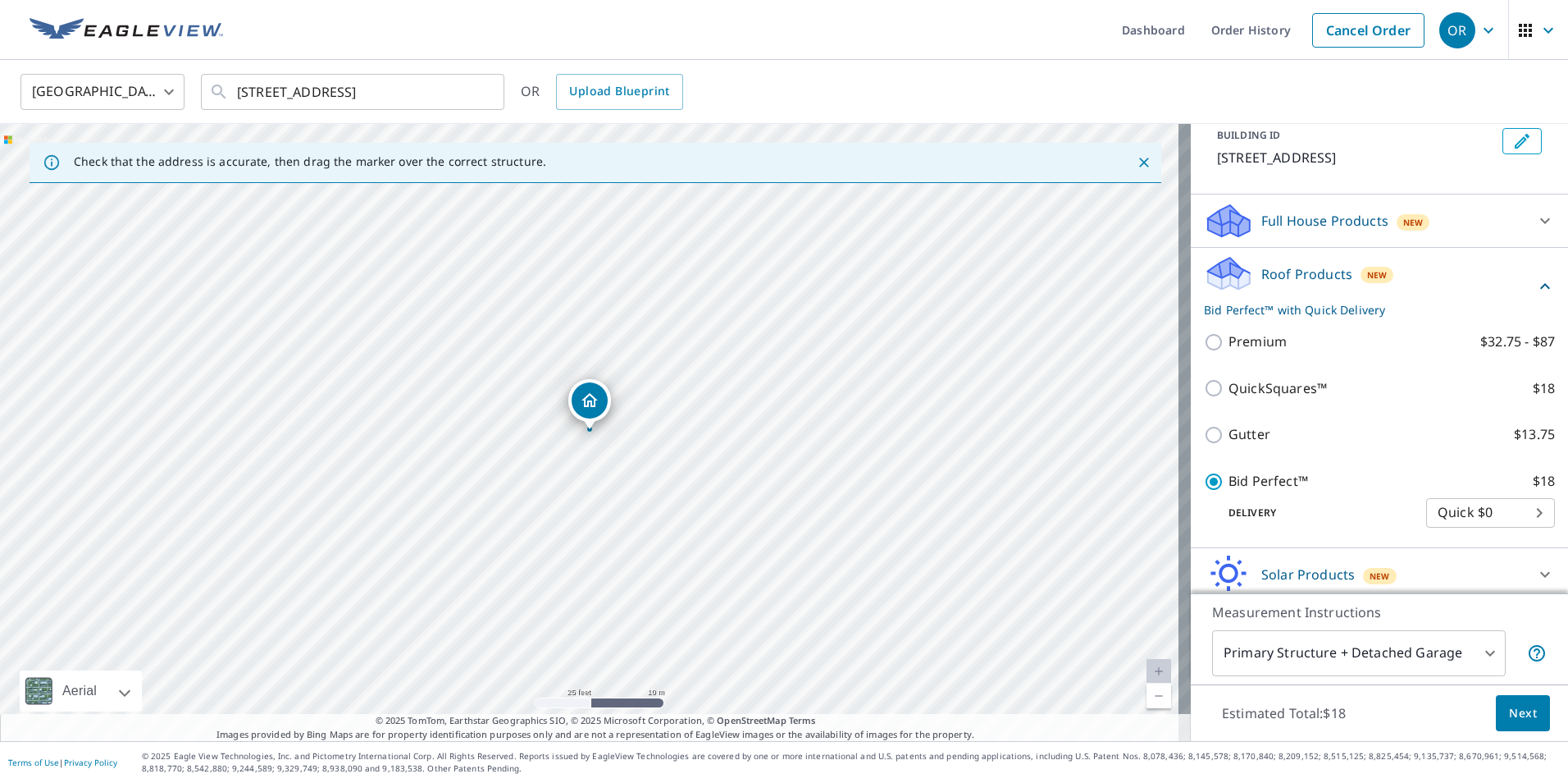
click at [1474, 519] on body "OR OR Dashboard Order History Cancel Order OR [GEOGRAPHIC_DATA] [GEOGRAPHIC_DAT…" at bounding box center [784, 391] width 1568 height 783
click at [1474, 519] on li "Quick $0" at bounding box center [1466, 512] width 129 height 30
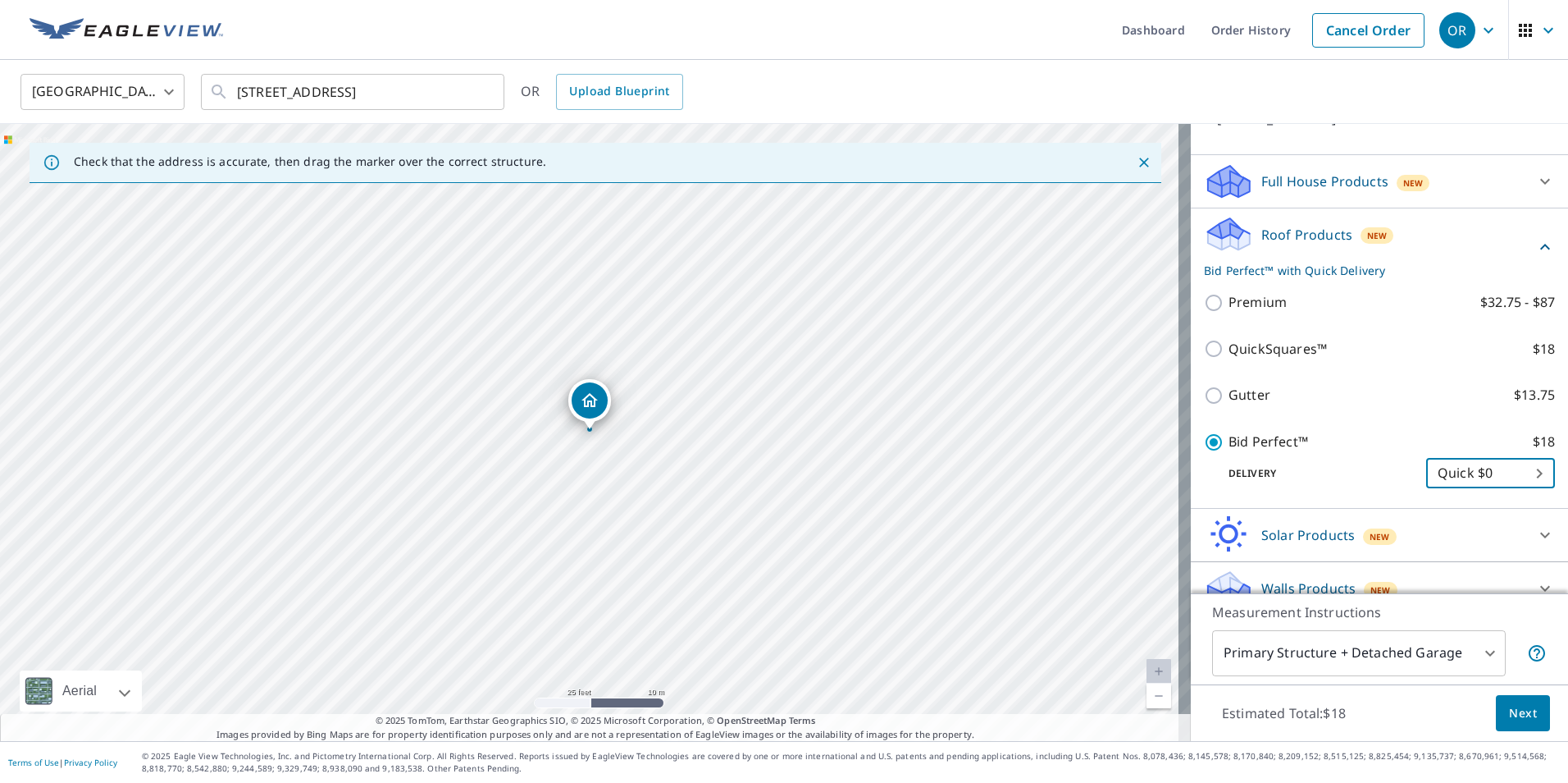
scroll to position [161, 0]
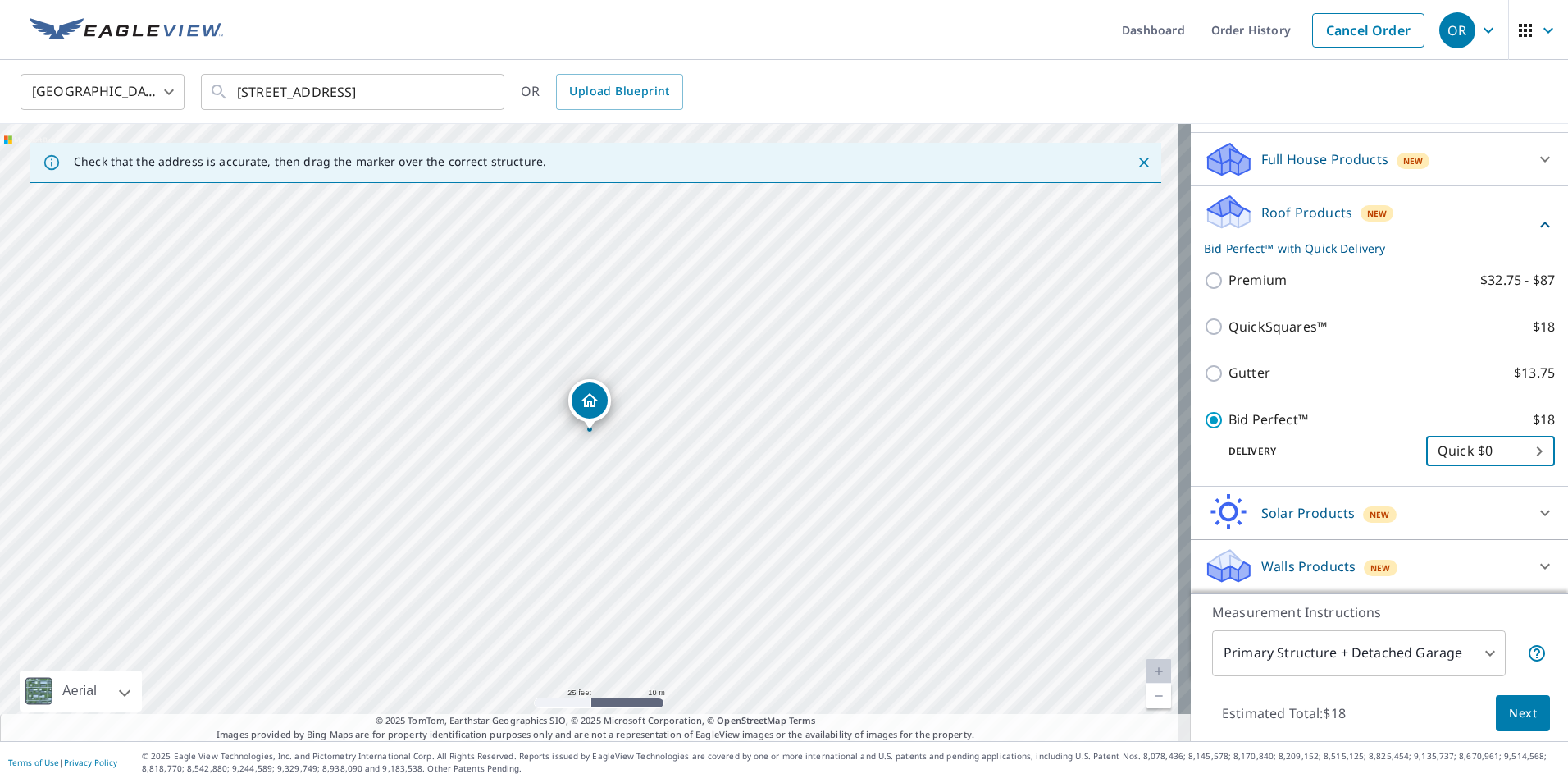
click at [1508, 716] on span "Next" at bounding box center [1522, 713] width 28 height 20
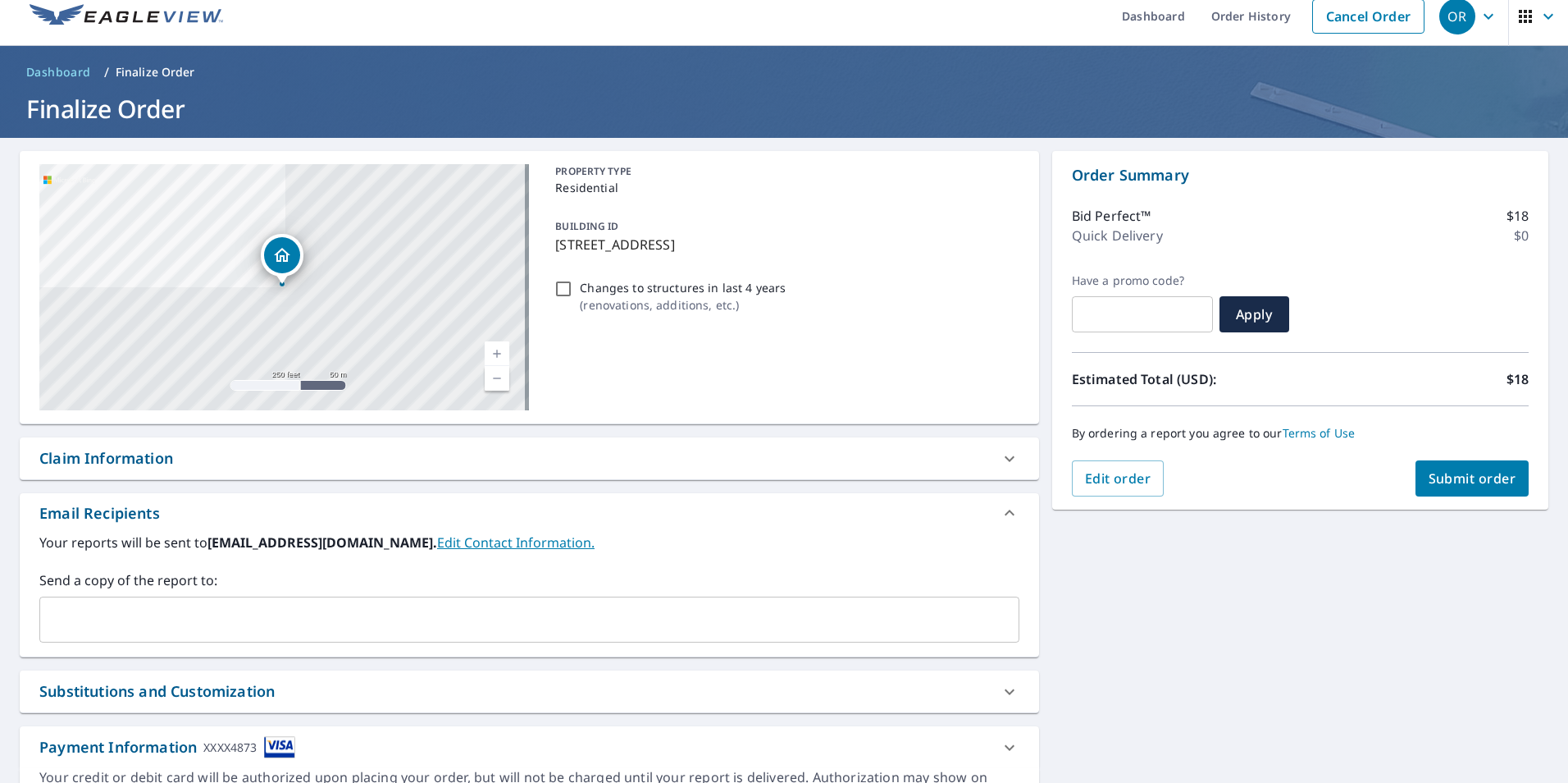
scroll to position [106, 0]
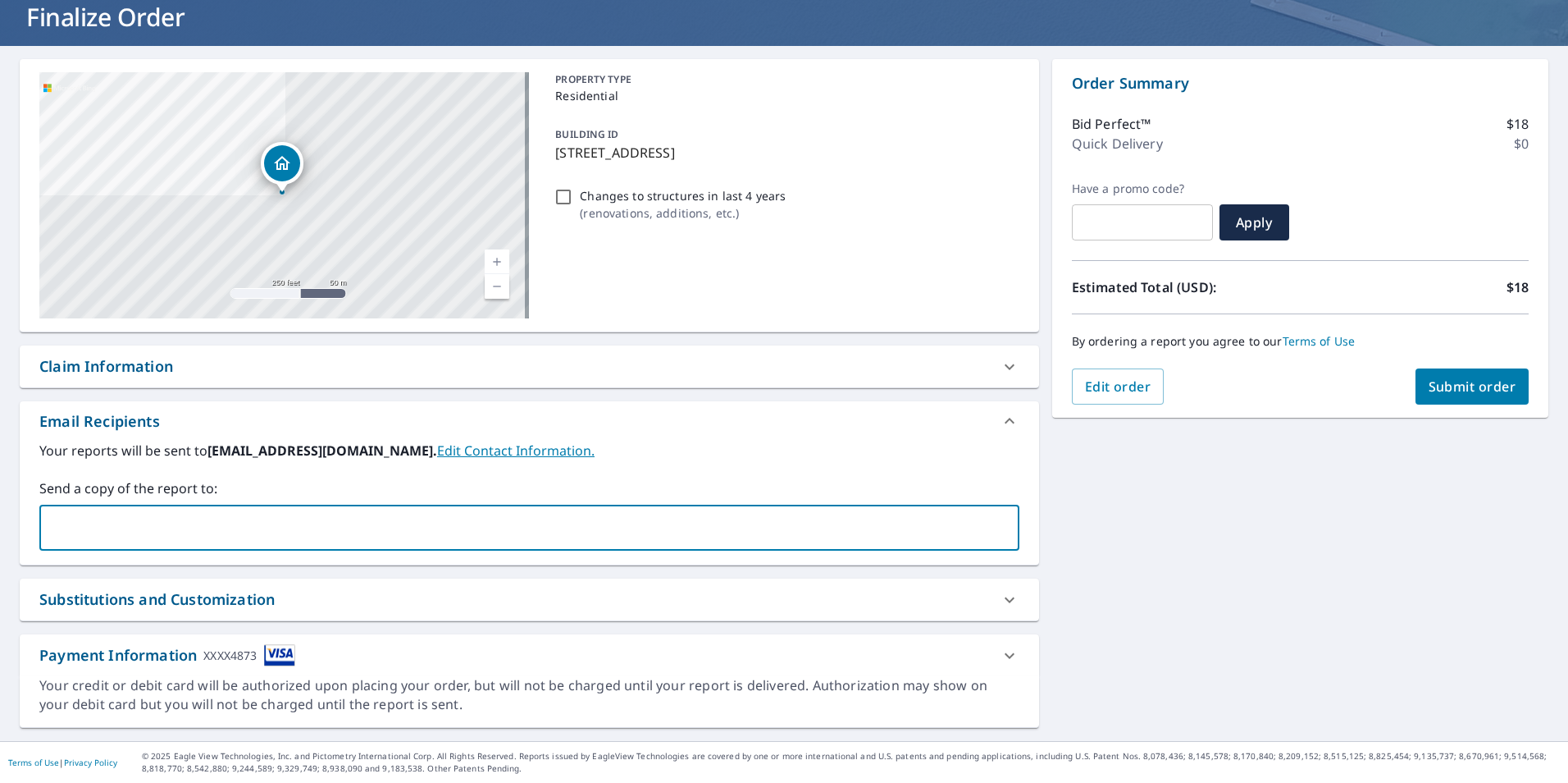
click at [174, 512] on input "text" at bounding box center [517, 528] width 940 height 31
type input "[PERSON_NAME][EMAIL_ADDRESS][DOMAIN_NAME]"
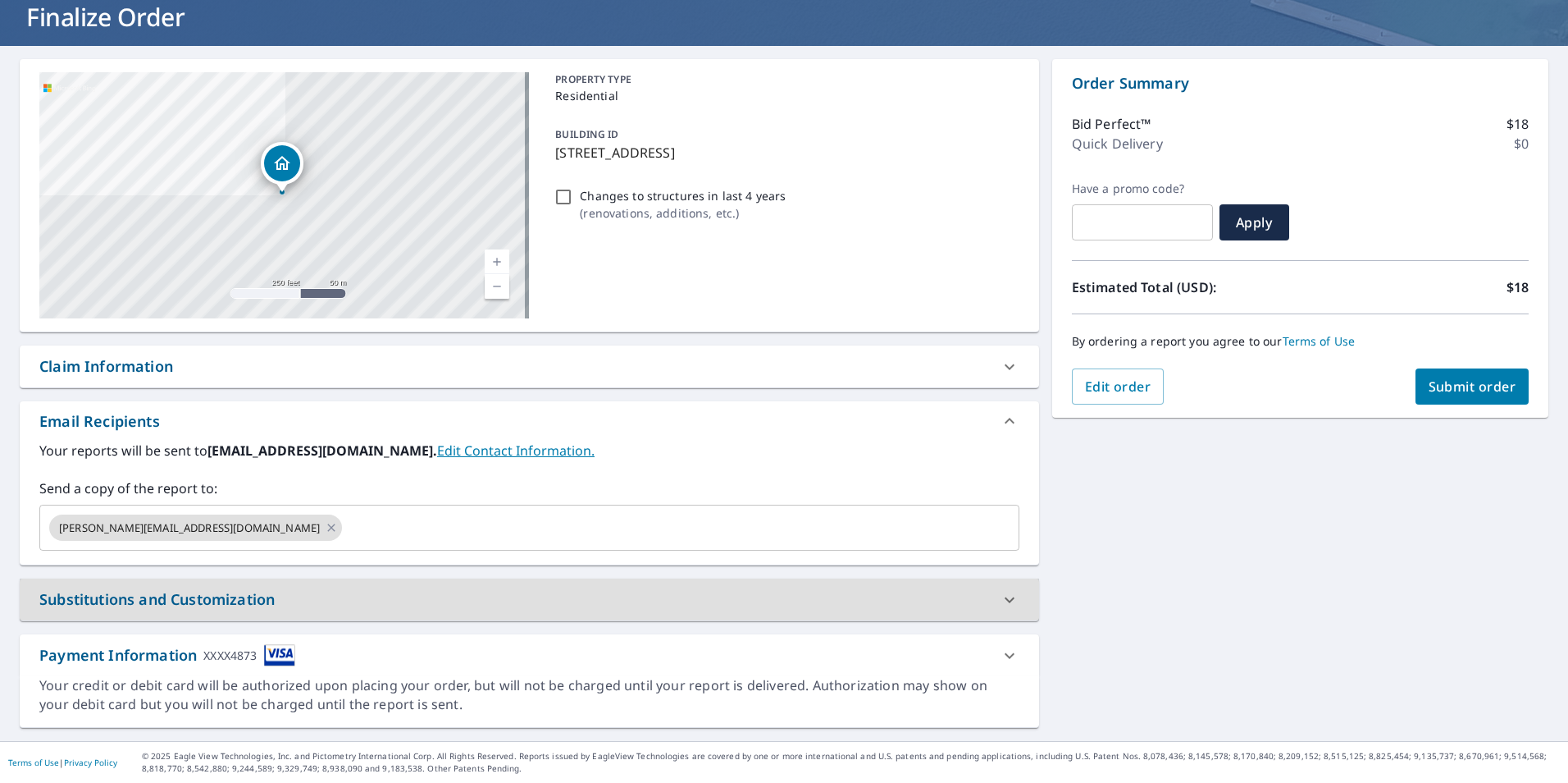
click at [347, 602] on div "Substitutions and Customization" at bounding box center [514, 599] width 950 height 22
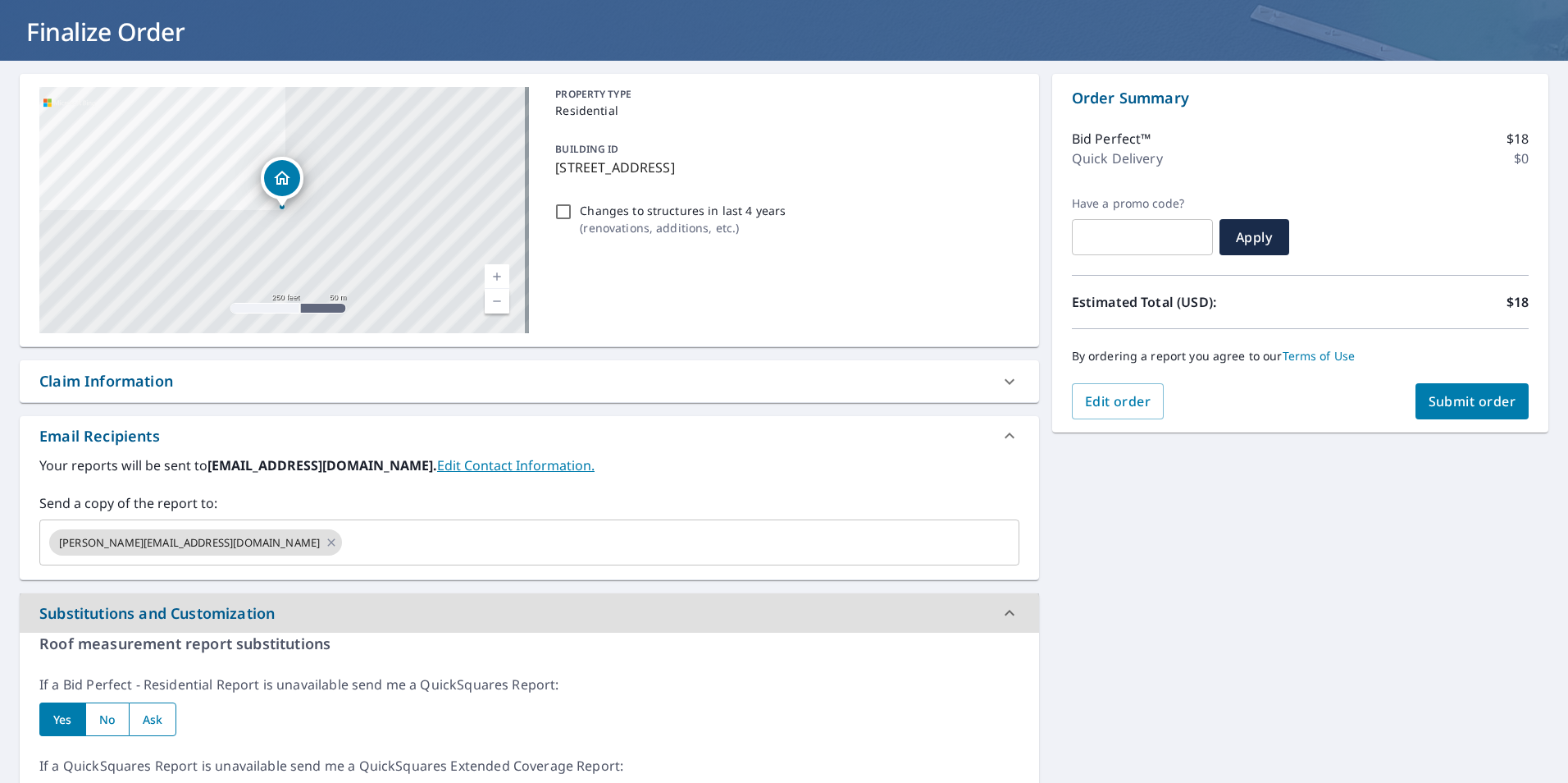
scroll to position [0, 0]
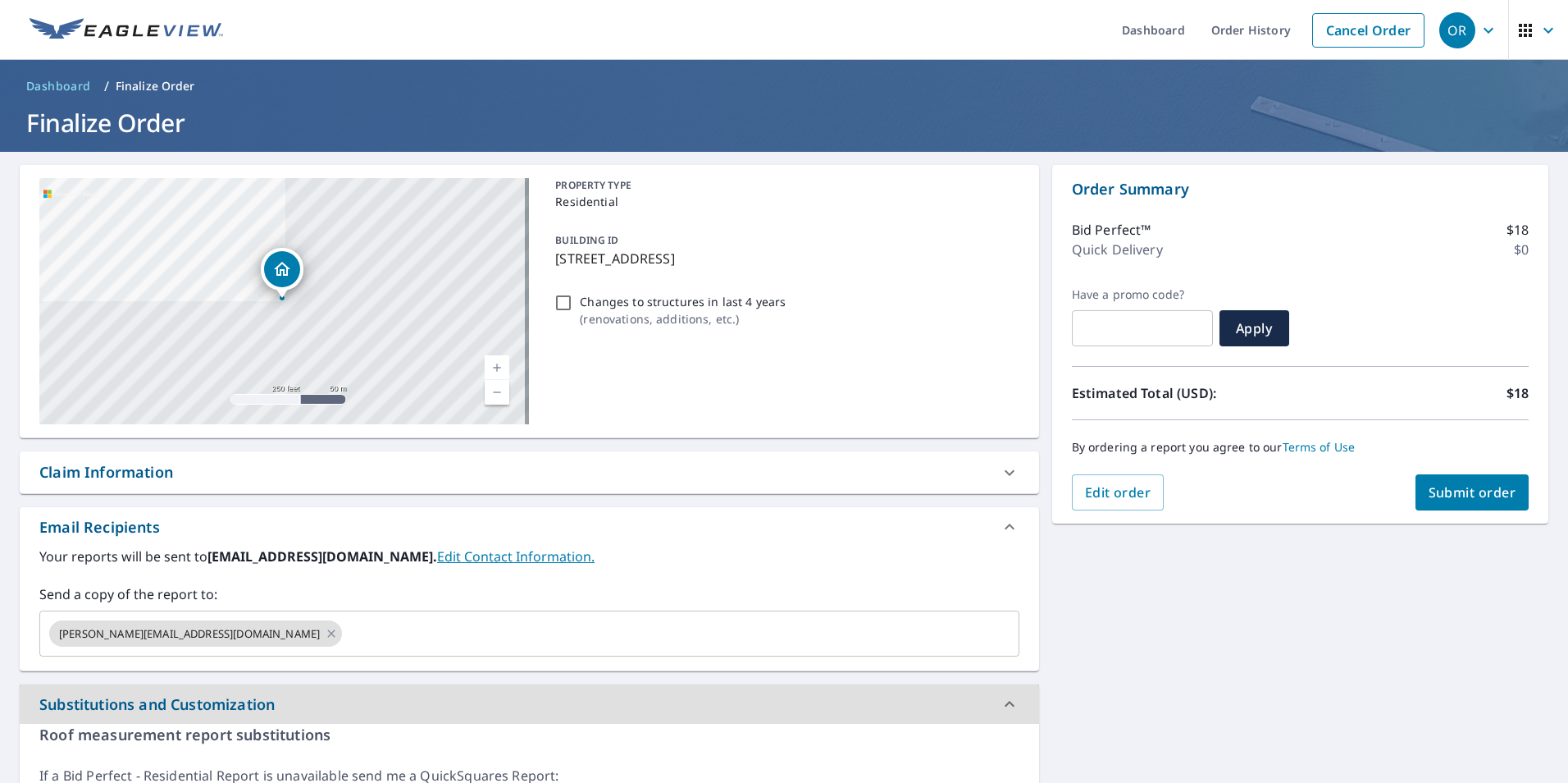
click at [1464, 496] on span "Submit order" at bounding box center [1472, 492] width 88 height 18
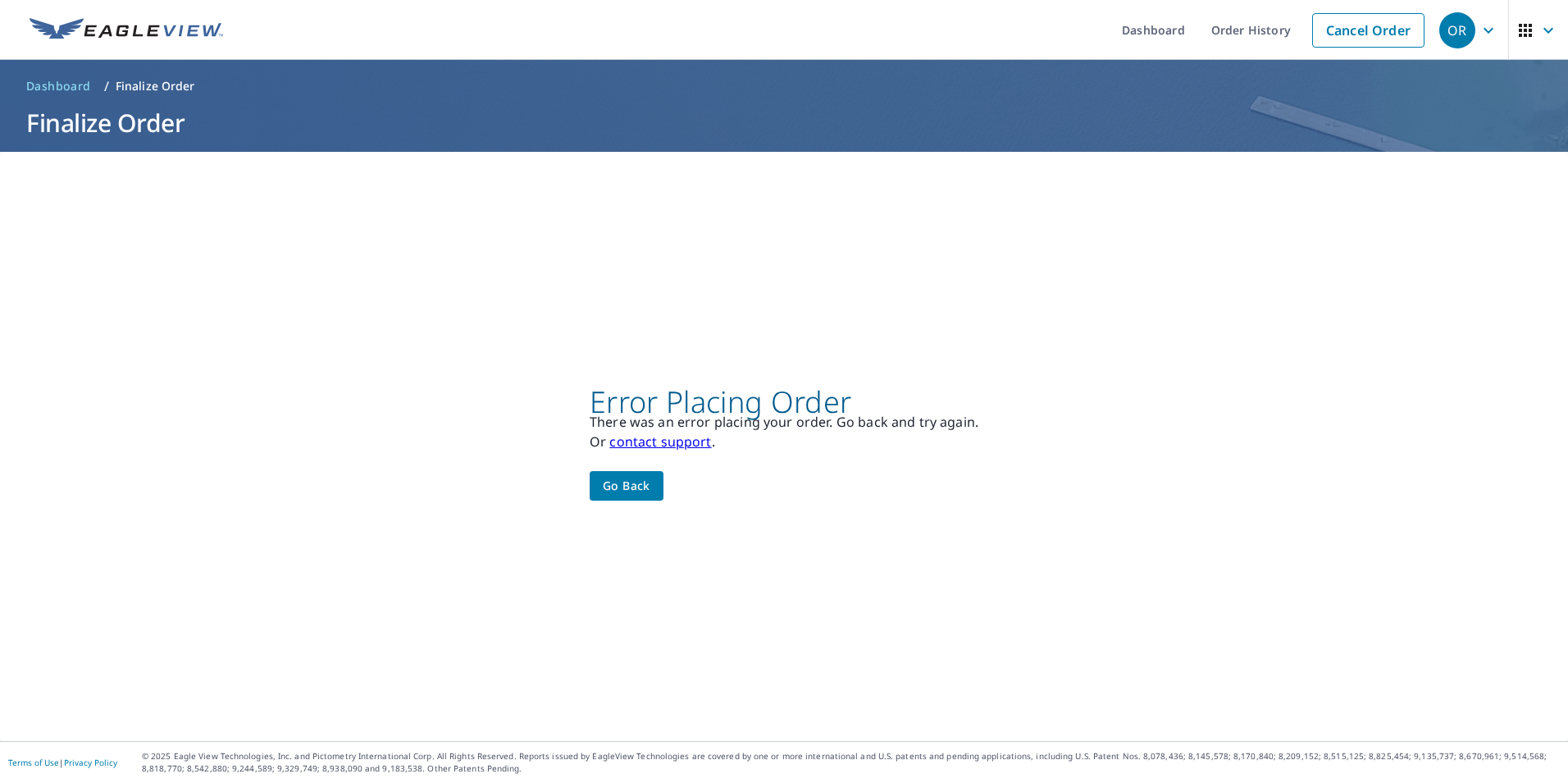
click at [682, 441] on link "contact support" at bounding box center [660, 441] width 102 height 18
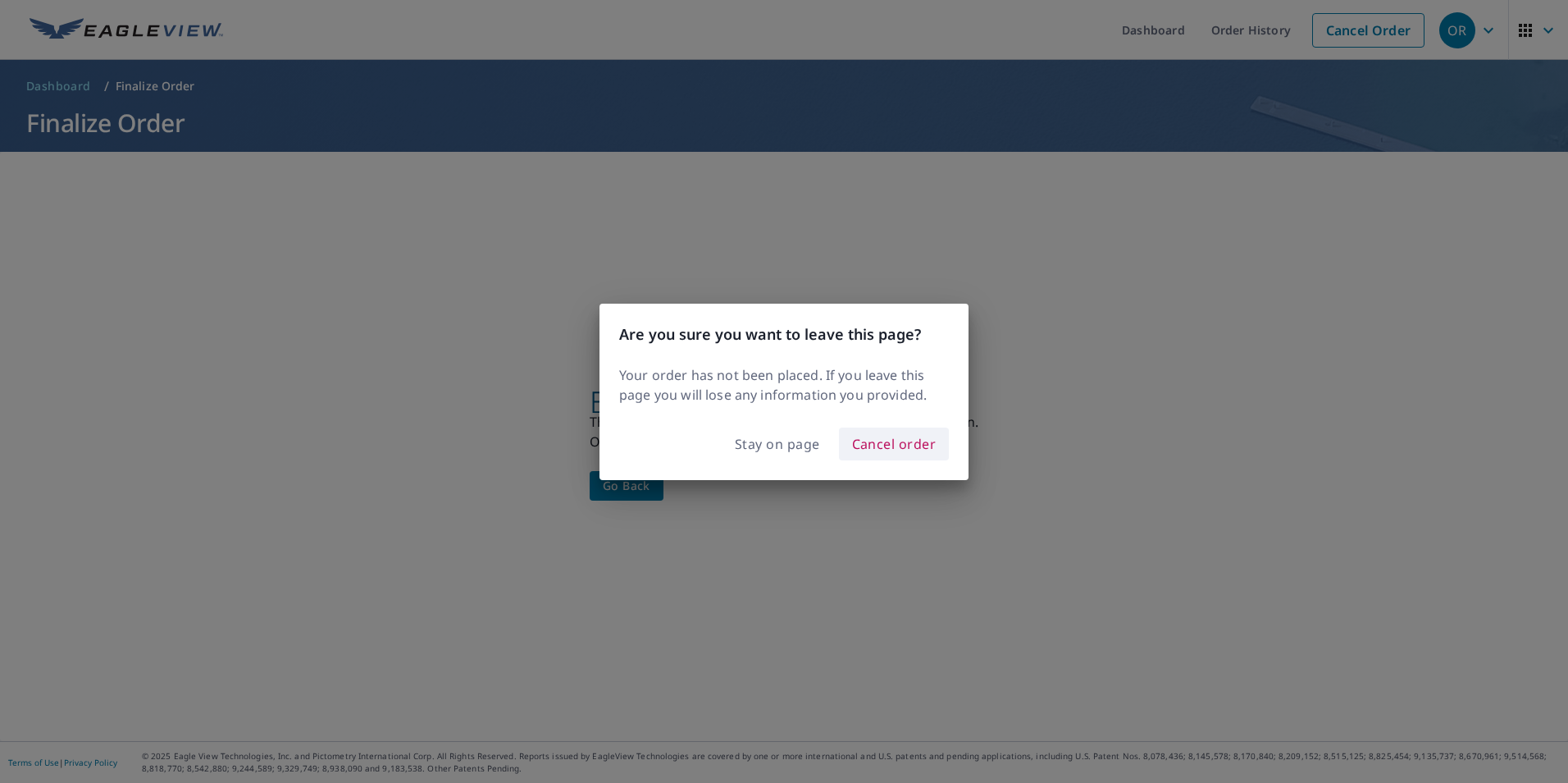
click at [887, 443] on span "Cancel order" at bounding box center [894, 444] width 85 height 23
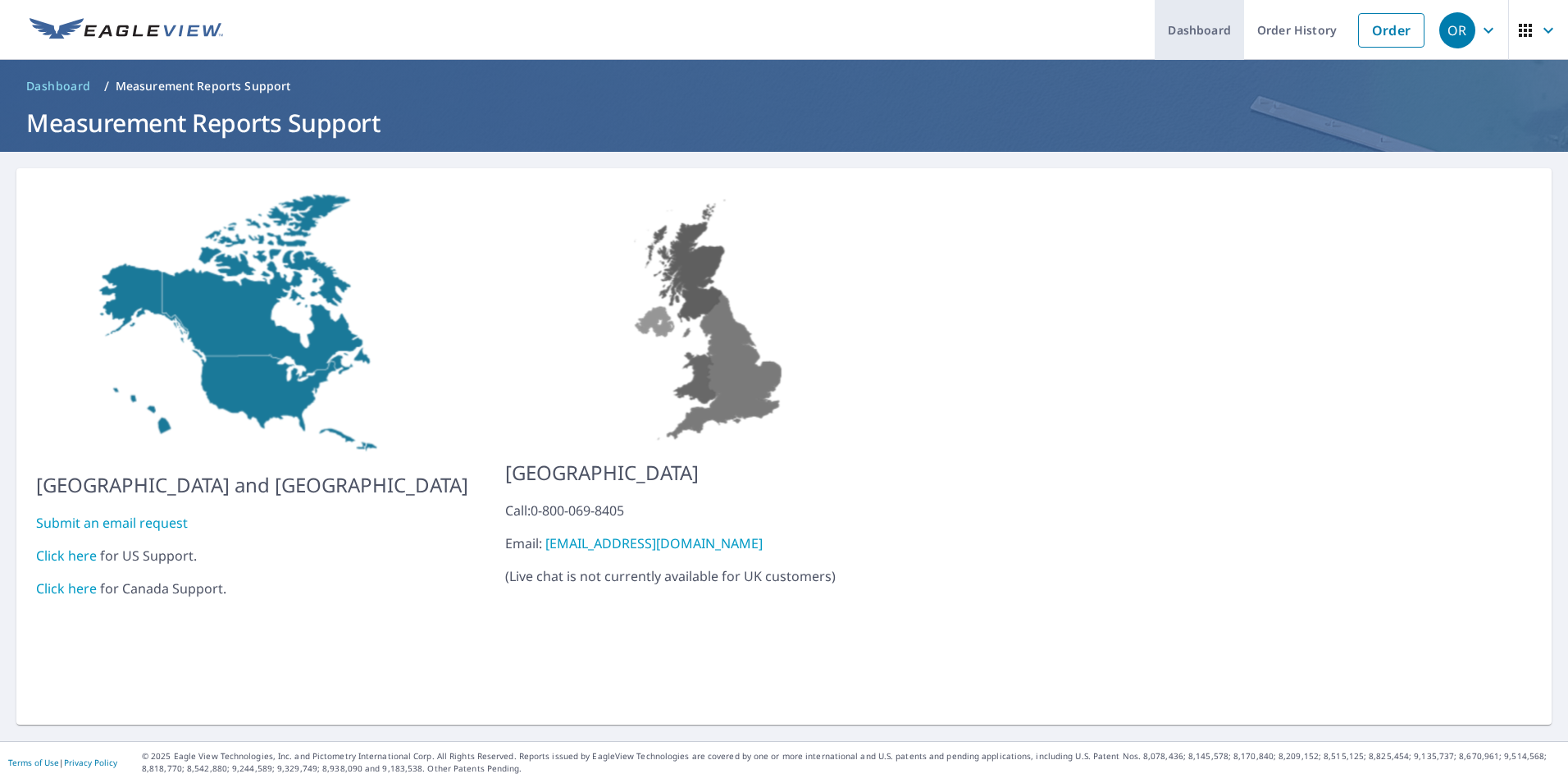
click at [1209, 39] on link "Dashboard" at bounding box center [1198, 30] width 90 height 60
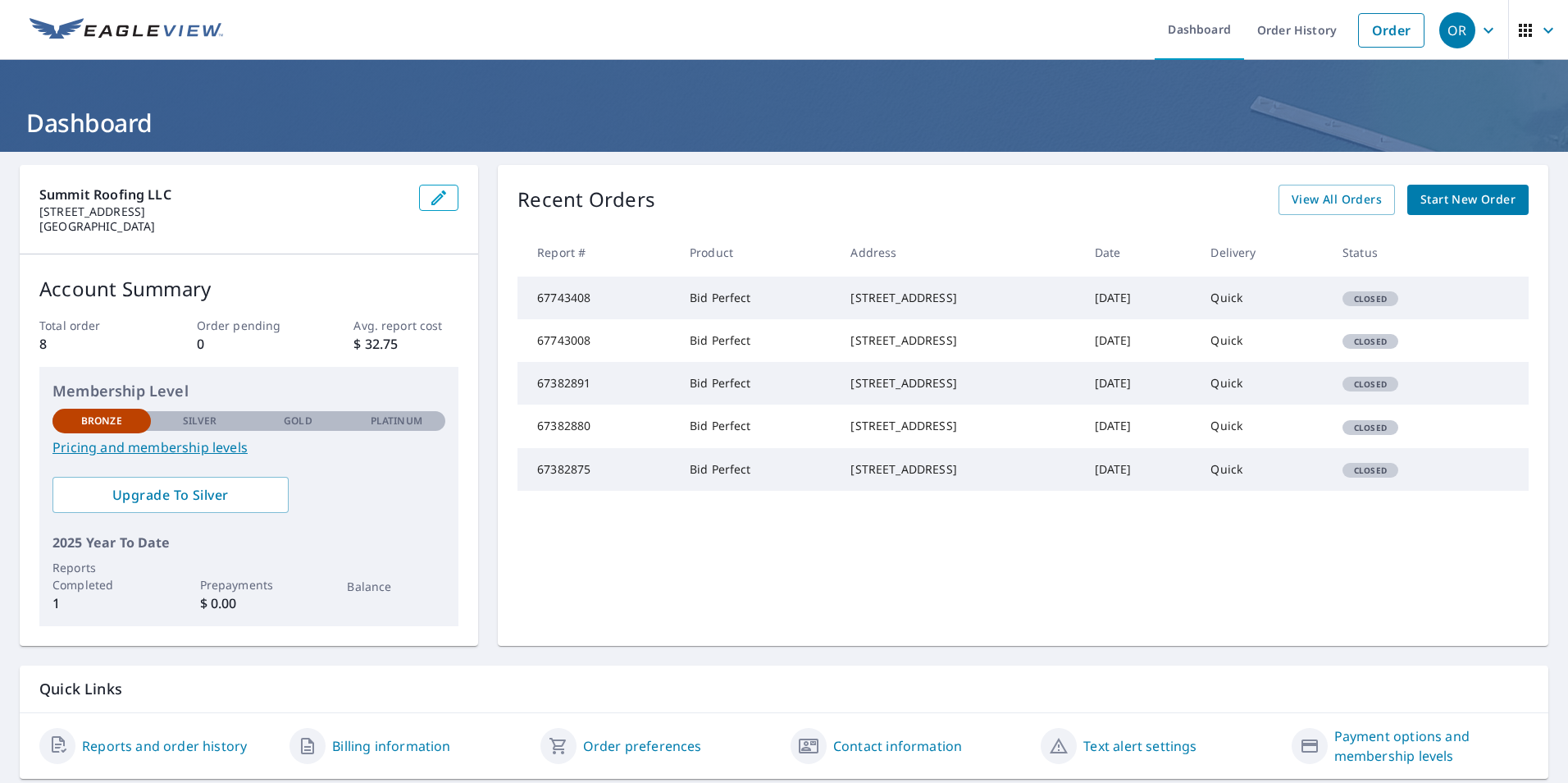
click at [1447, 24] on div "OR" at bounding box center [1456, 30] width 36 height 36
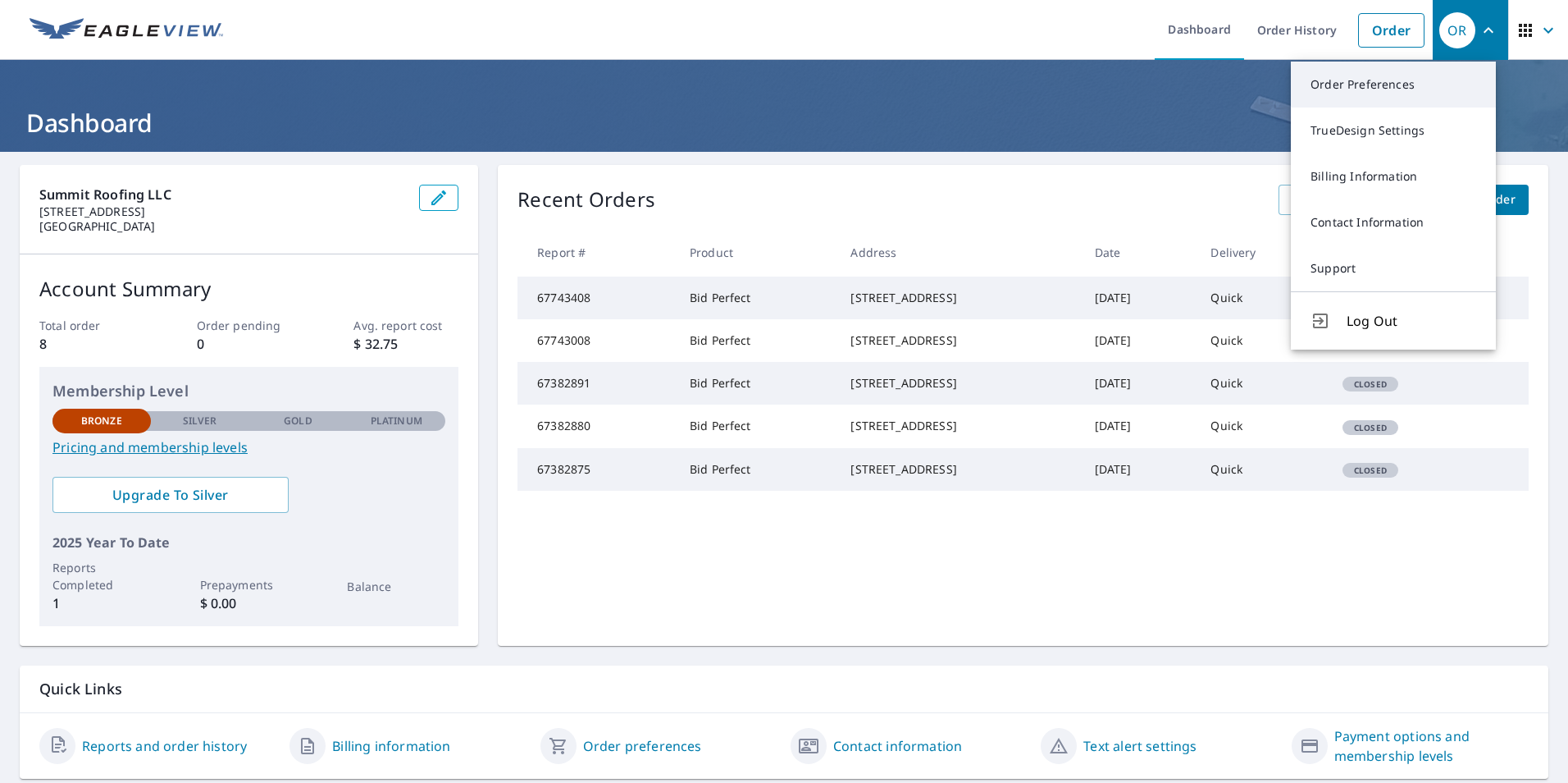
click at [1407, 81] on link "Order Preferences" at bounding box center [1393, 85] width 205 height 46
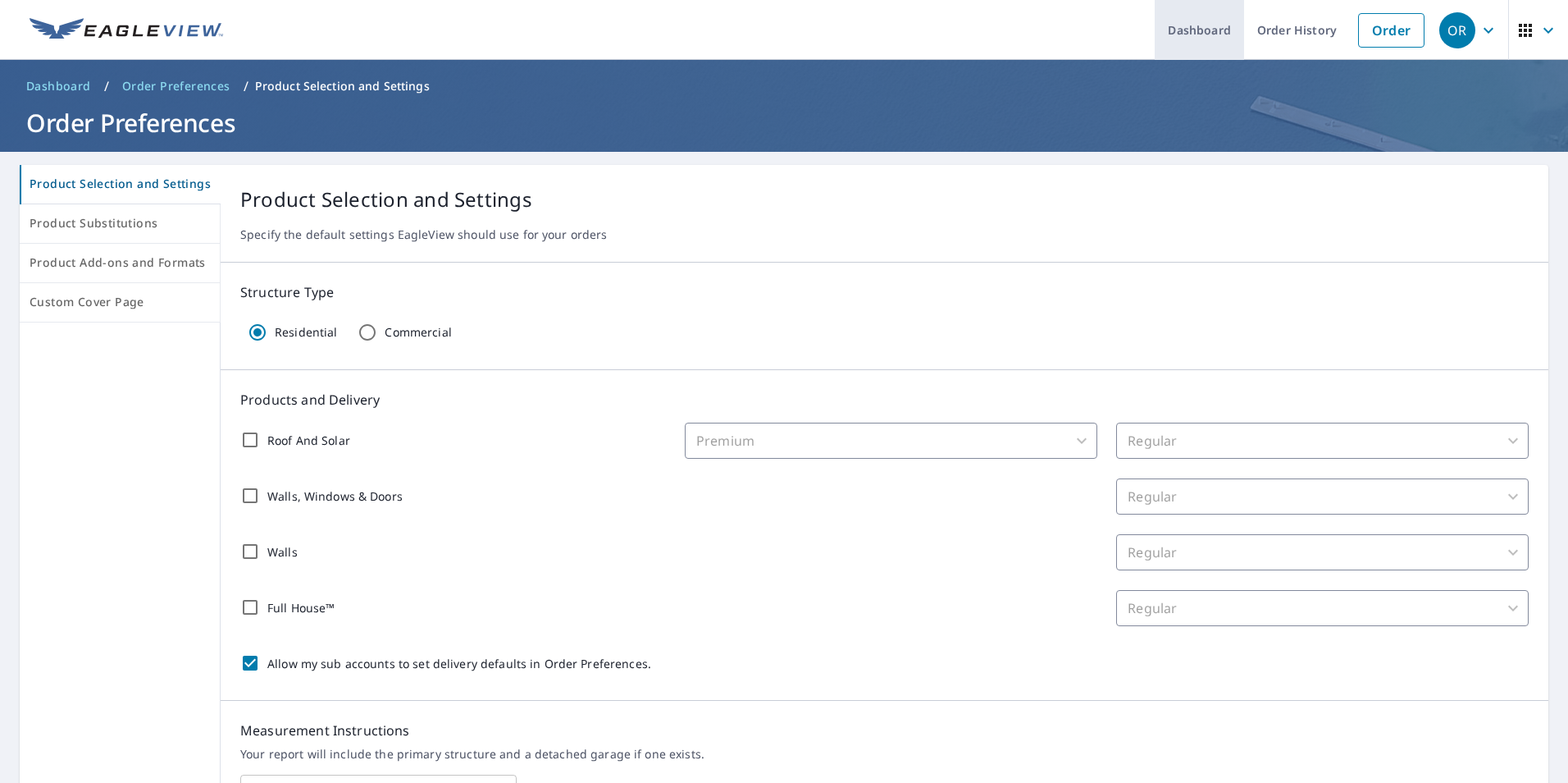
click at [1194, 39] on link "Dashboard" at bounding box center [1198, 30] width 90 height 60
